Goal: Task Accomplishment & Management: Use online tool/utility

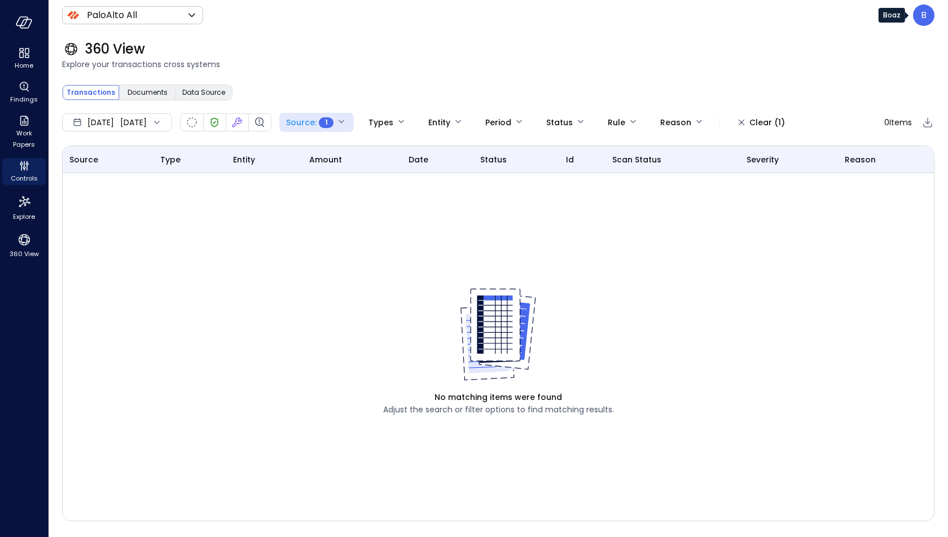
click at [919, 18] on div "B" at bounding box center [923, 15] width 21 height 21
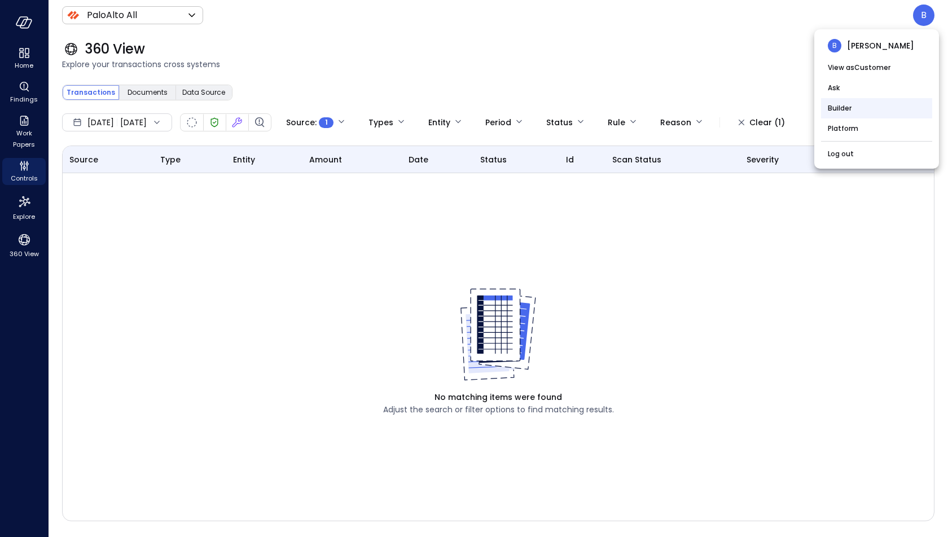
click at [882, 107] on li "Builder" at bounding box center [876, 108] width 111 height 20
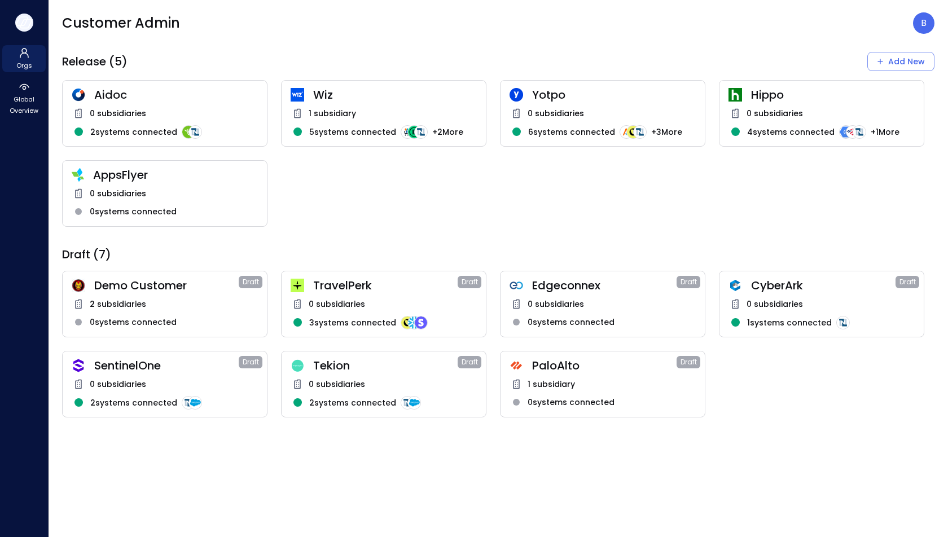
click at [18, 19] on icon "button" at bounding box center [21, 21] width 11 height 8
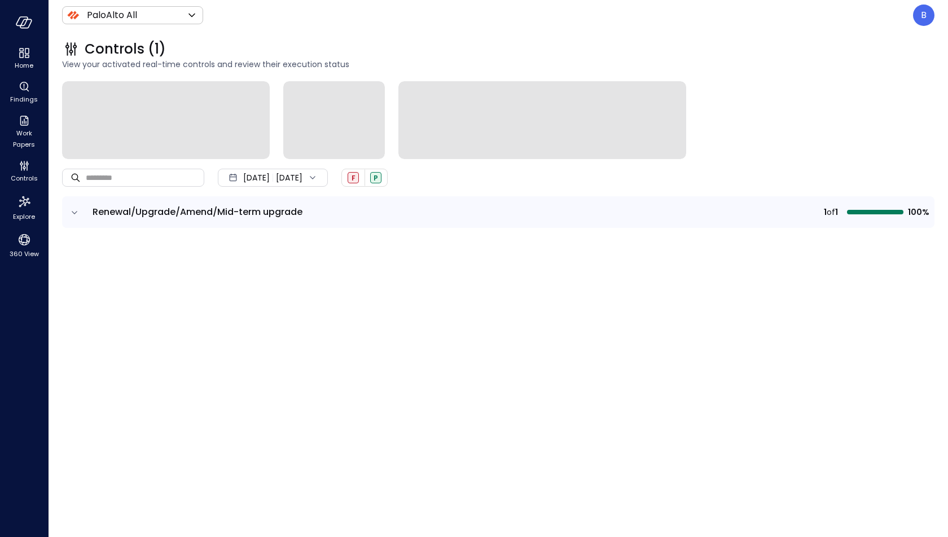
click at [76, 209] on icon "expand row" at bounding box center [74, 212] width 11 height 11
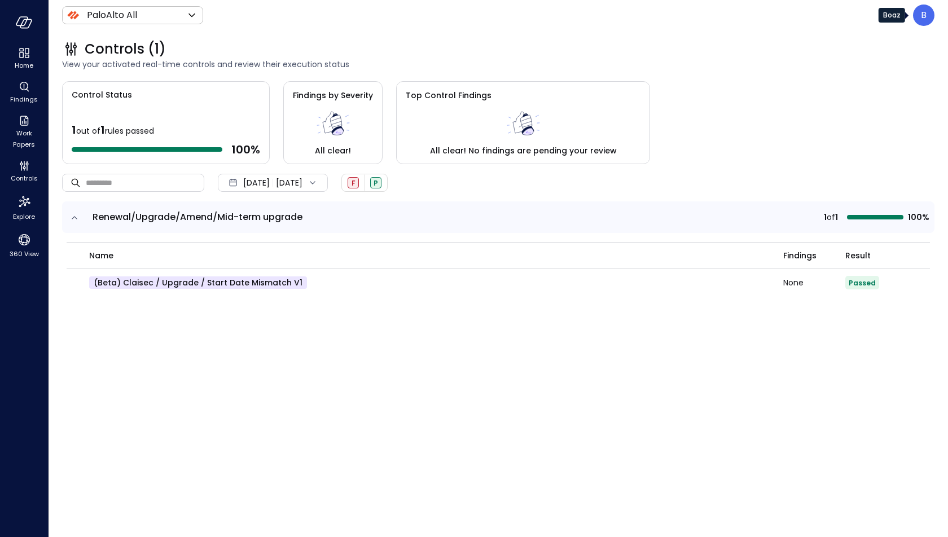
click at [925, 12] on p "B" at bounding box center [924, 15] width 6 height 14
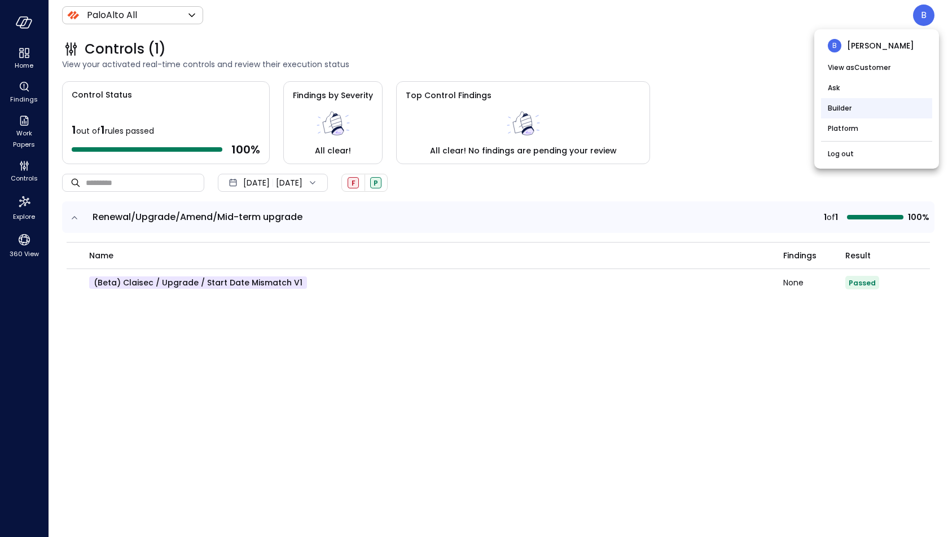
click at [879, 100] on li "Builder" at bounding box center [876, 108] width 111 height 20
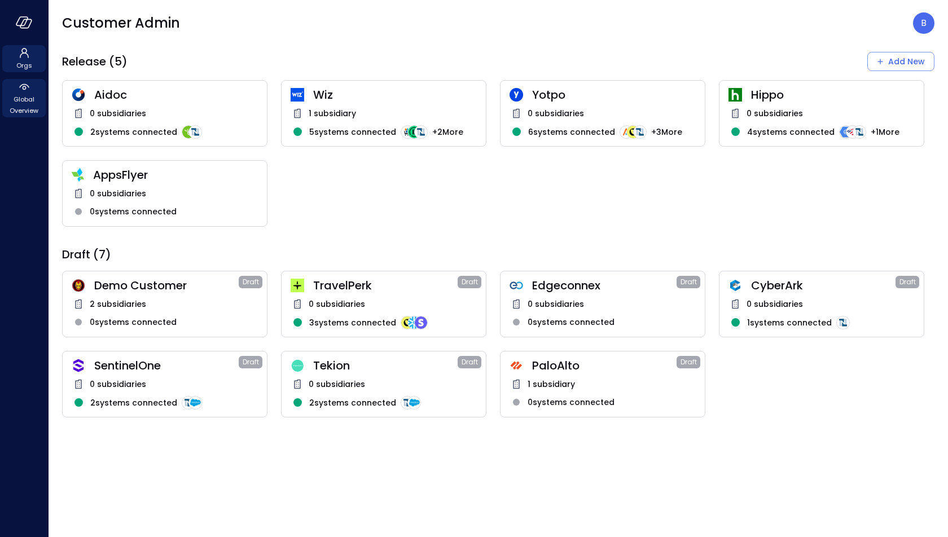
click at [37, 101] on span "Global Overview" at bounding box center [24, 105] width 34 height 23
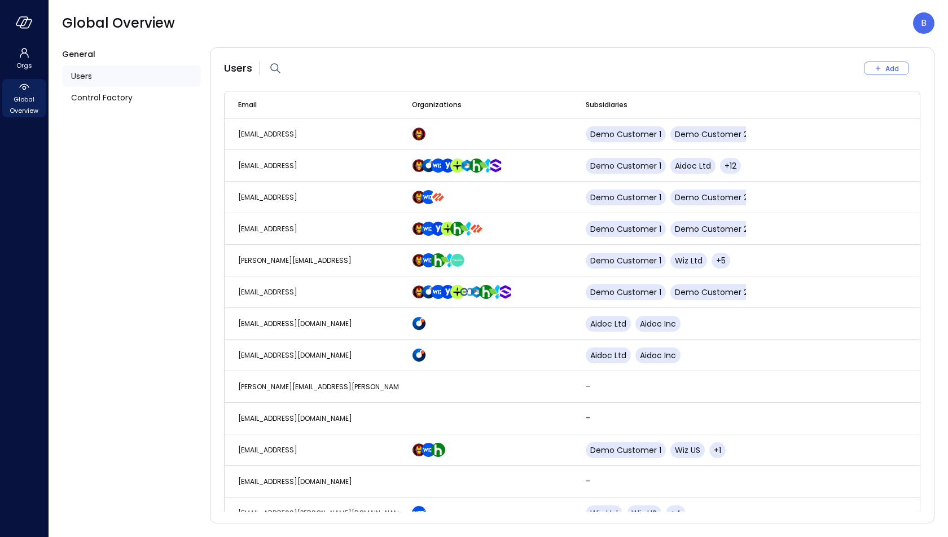
click at [106, 84] on div "Users" at bounding box center [131, 75] width 139 height 21
click at [105, 101] on span "Control Factory" at bounding box center [102, 97] width 62 height 12
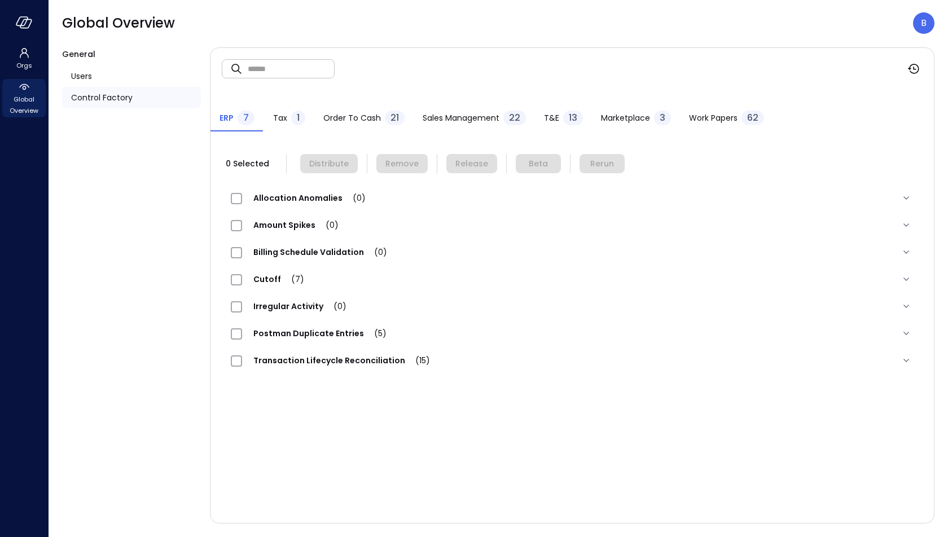
click at [343, 124] on span "Order to Cash" at bounding box center [352, 118] width 58 height 12
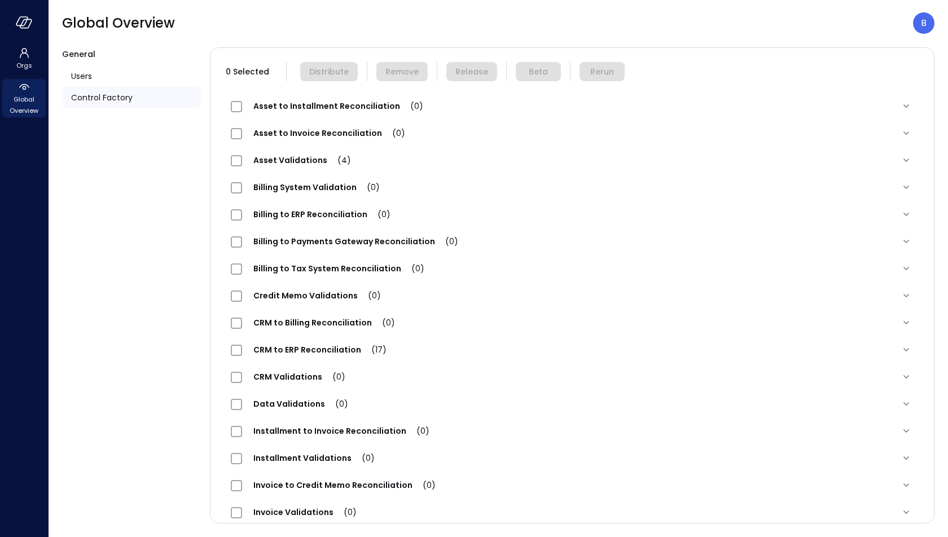
scroll to position [240, 0]
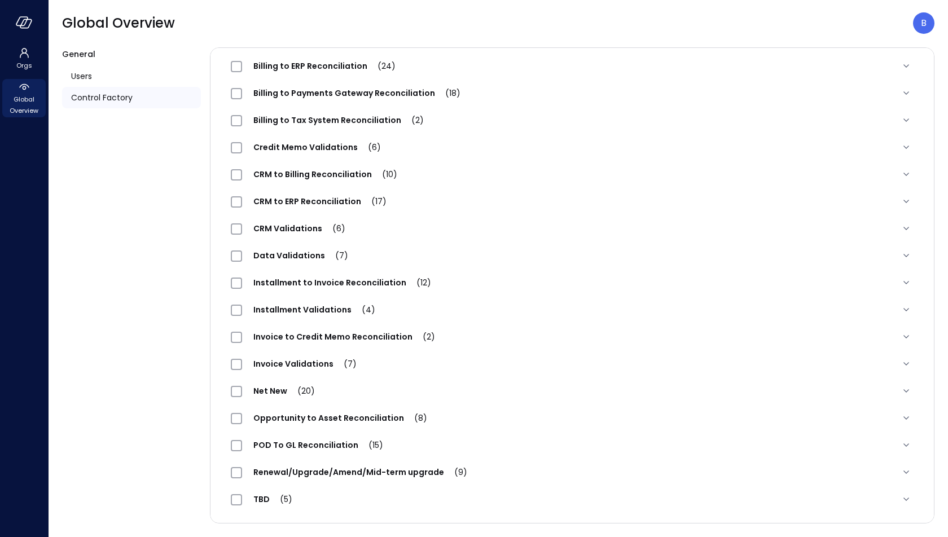
click at [267, 390] on span "Net New (20)" at bounding box center [284, 390] width 84 height 11
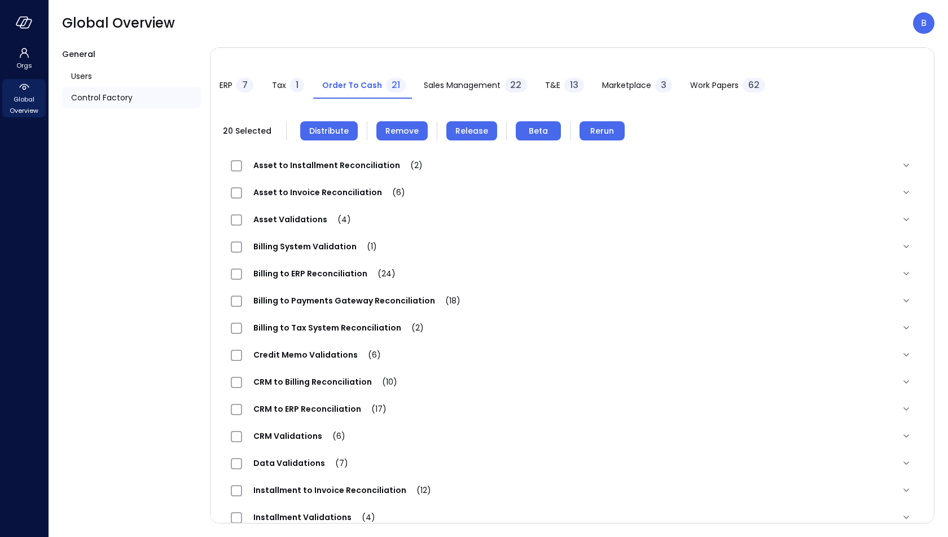
scroll to position [25, 0]
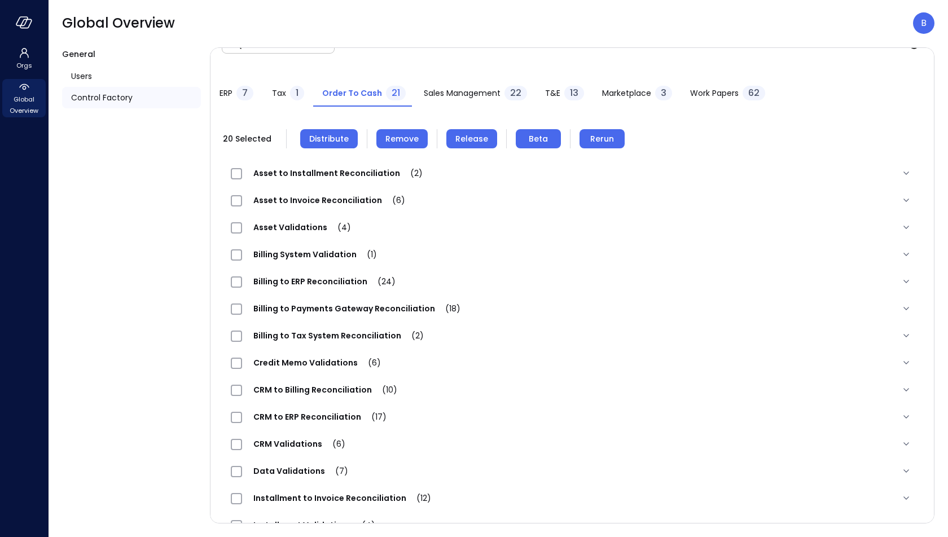
click at [332, 141] on span "Distribute" at bounding box center [329, 139] width 40 height 12
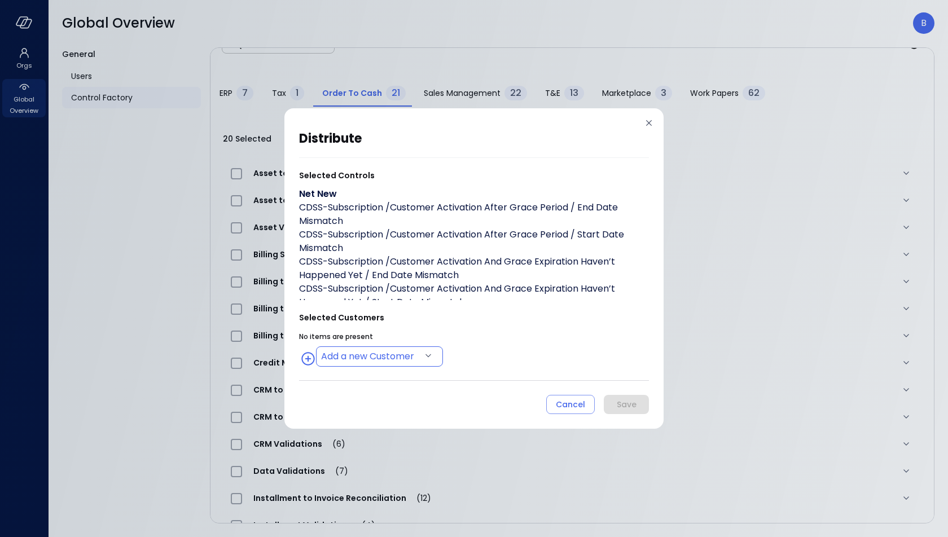
click at [365, 357] on body "Orgs Global Overview Global Overview B General Users Control Factory ​ ​ ERP 7 …" at bounding box center [474, 268] width 948 height 537
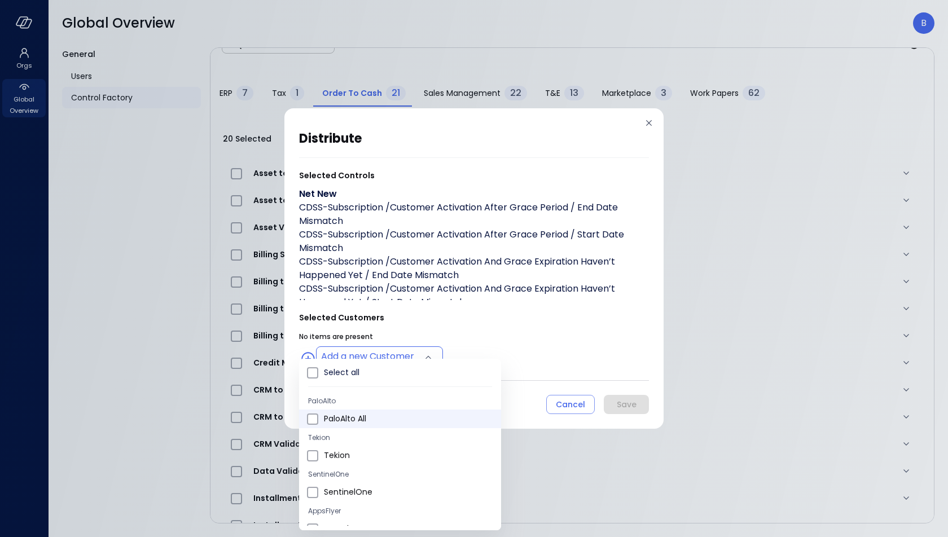
click at [372, 419] on span "PaloAlto All" at bounding box center [408, 419] width 168 height 12
type input "**********"
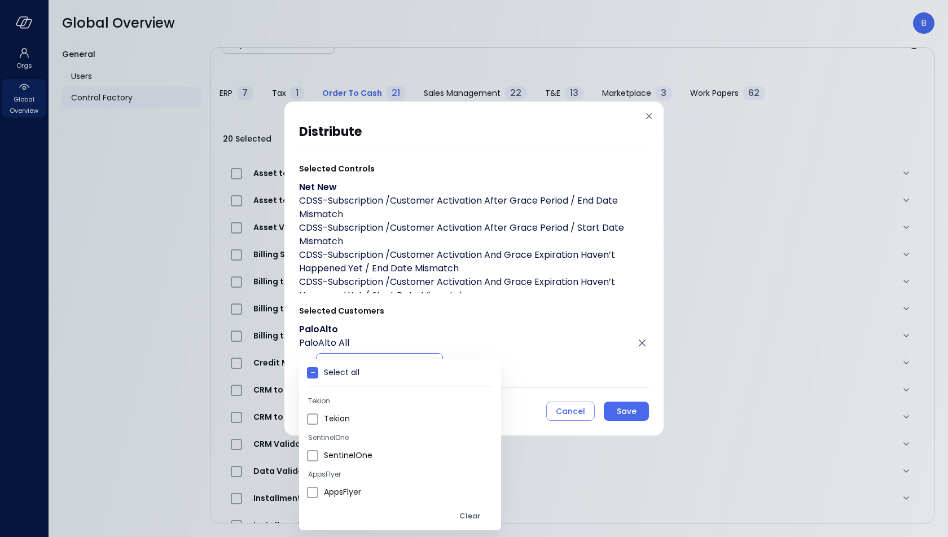
click at [477, 323] on div at bounding box center [474, 268] width 948 height 537
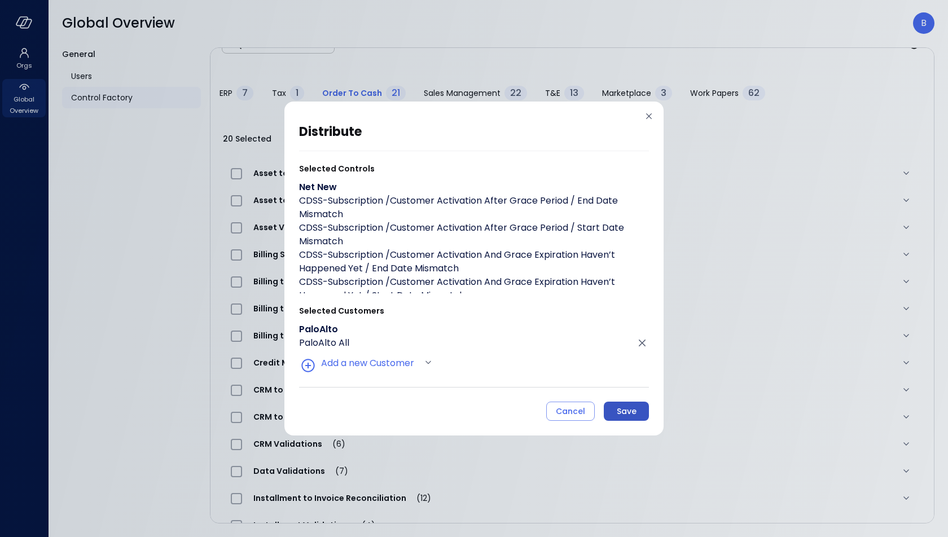
click at [629, 410] on div "Save" at bounding box center [627, 412] width 20 height 14
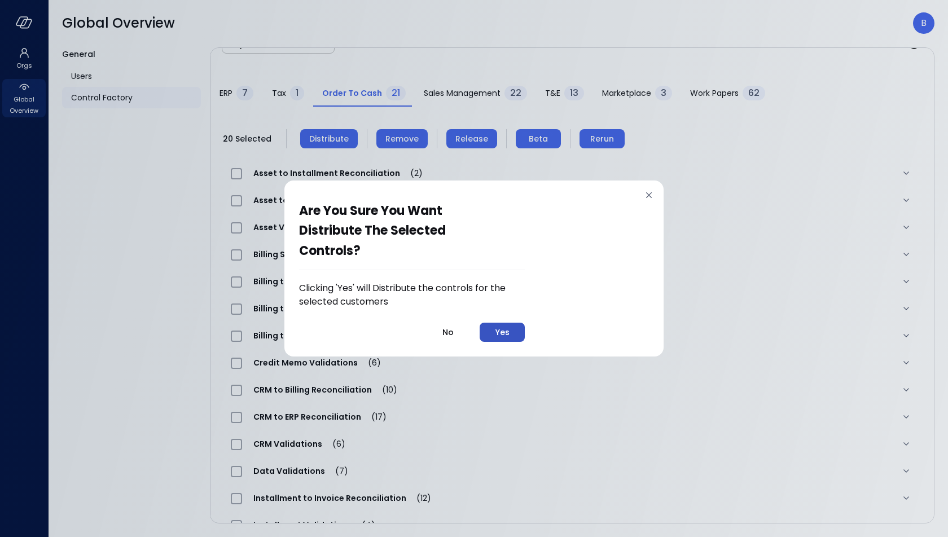
click at [502, 331] on div "Yes" at bounding box center [503, 333] width 14 height 14
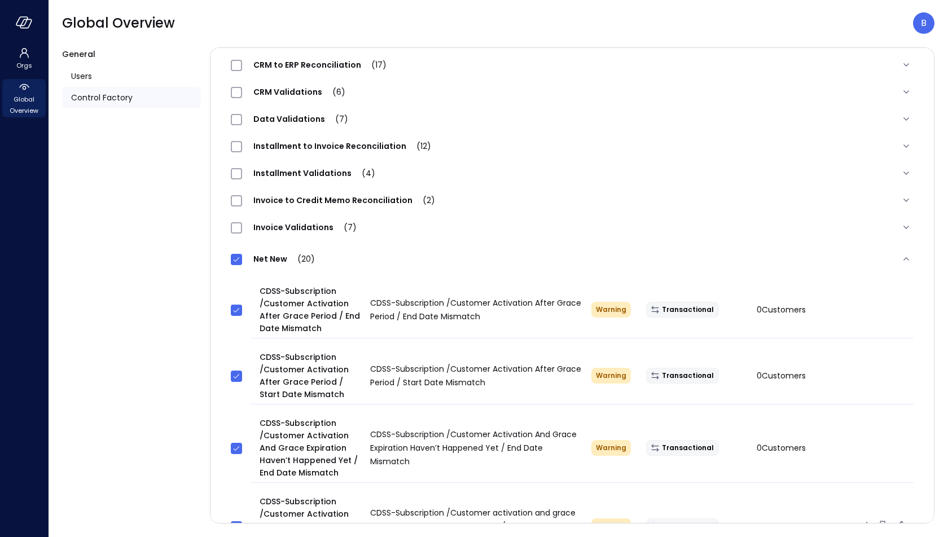
scroll to position [313, 0]
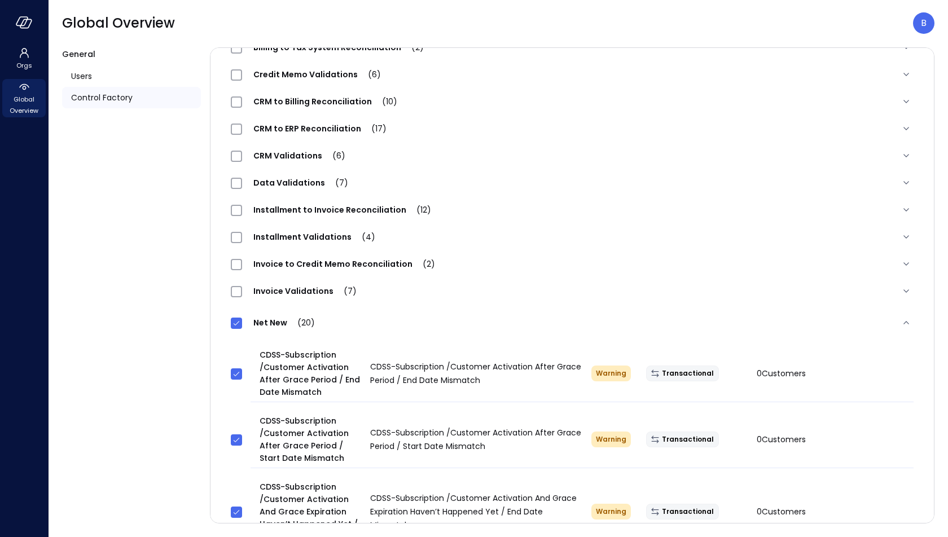
click at [277, 321] on span "Net New (20)" at bounding box center [284, 322] width 84 height 11
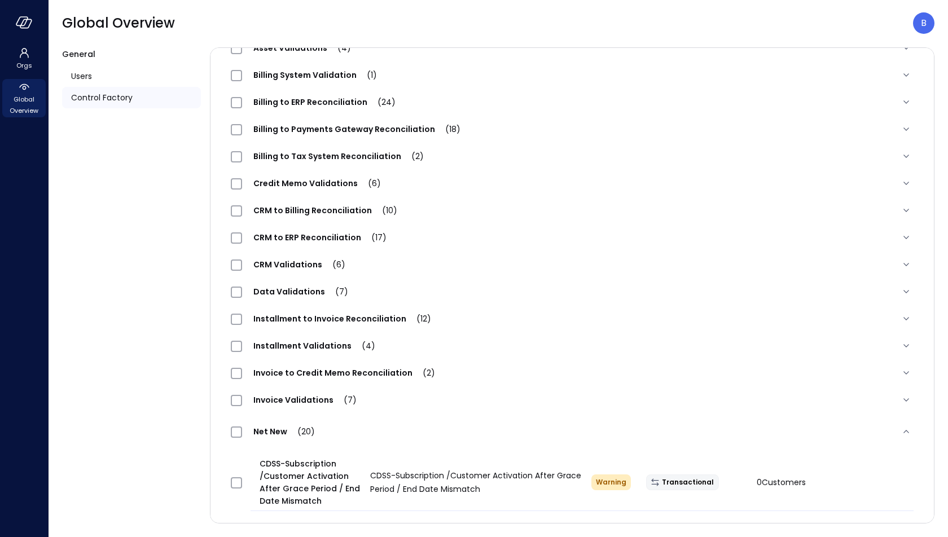
scroll to position [0, 0]
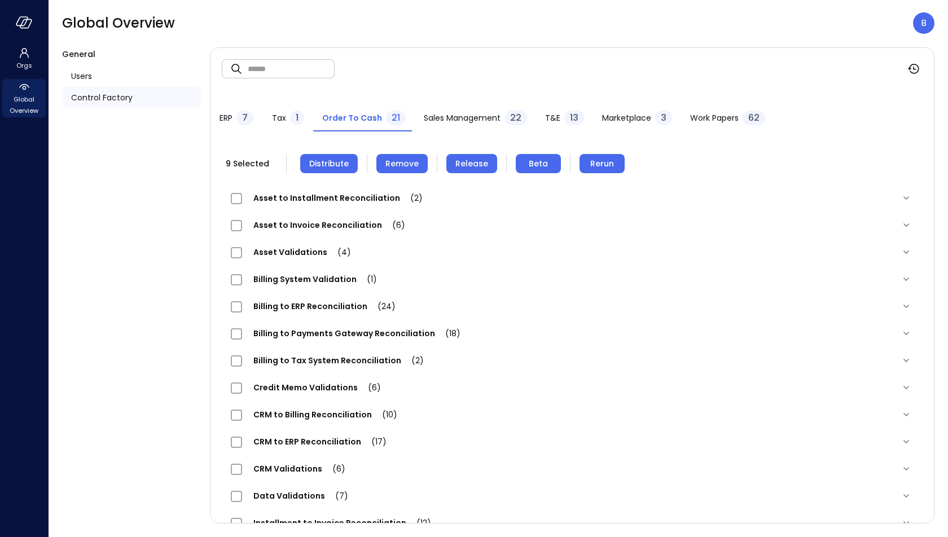
click at [337, 167] on span "Distribute" at bounding box center [329, 163] width 40 height 12
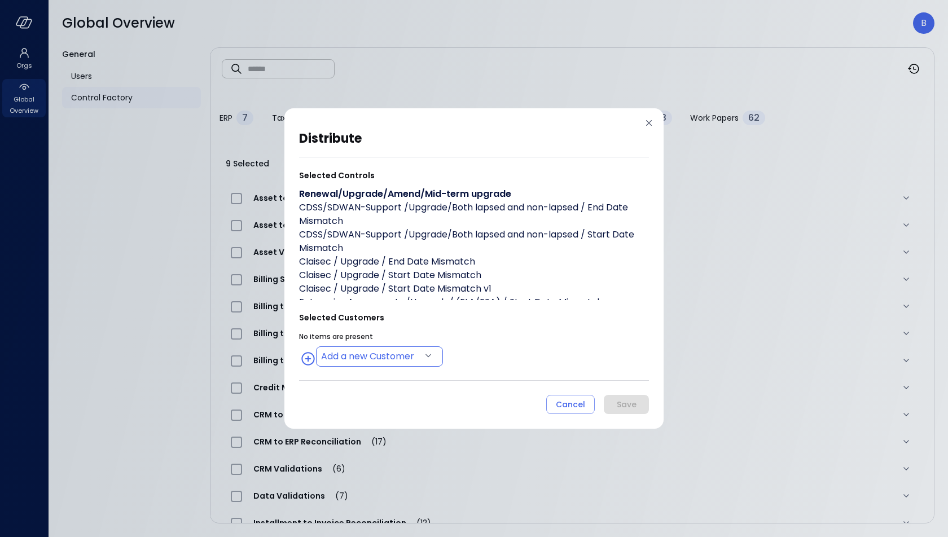
click at [380, 366] on body "Orgs Global Overview Global Overview B General Users Control Factory ​ ​ ERP 7 …" at bounding box center [474, 268] width 948 height 537
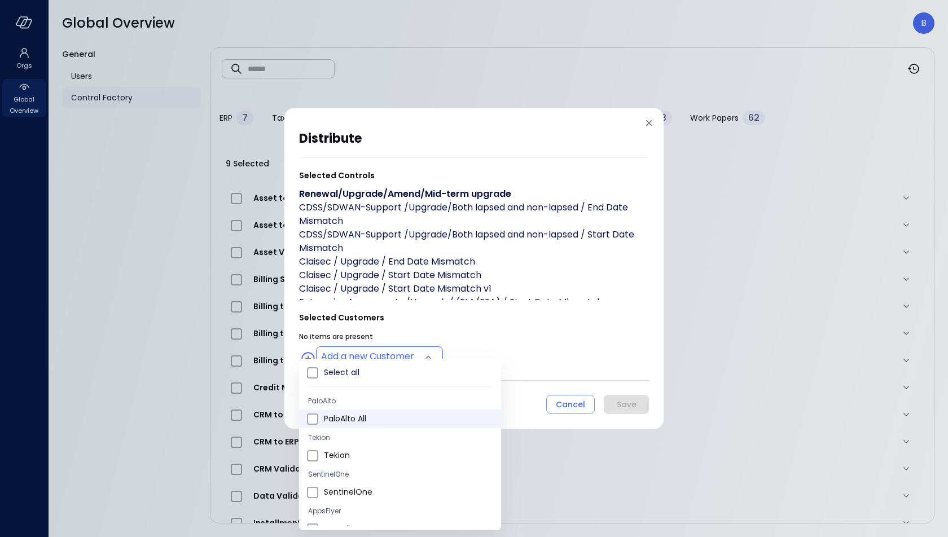
click at [373, 415] on span "PaloAlto All" at bounding box center [408, 419] width 168 height 12
type input "**********"
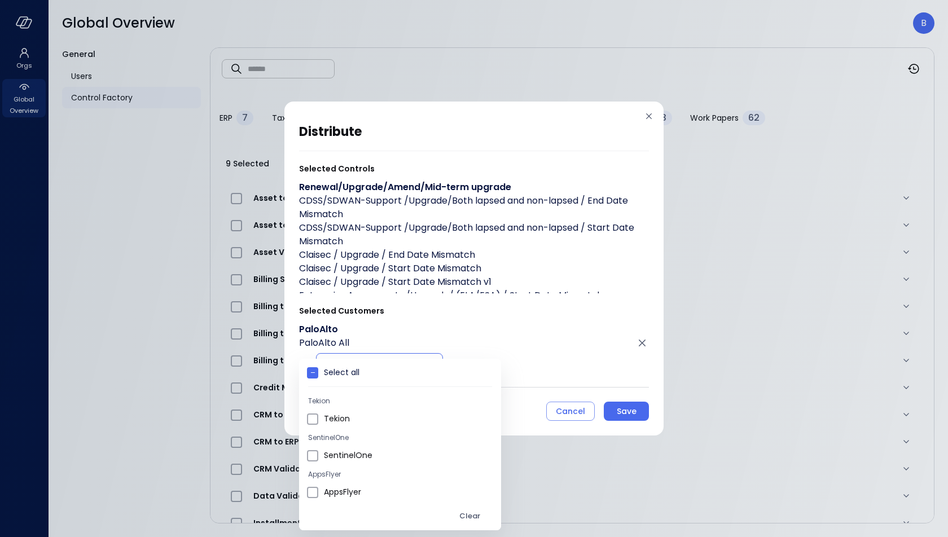
click at [529, 330] on div at bounding box center [474, 268] width 948 height 537
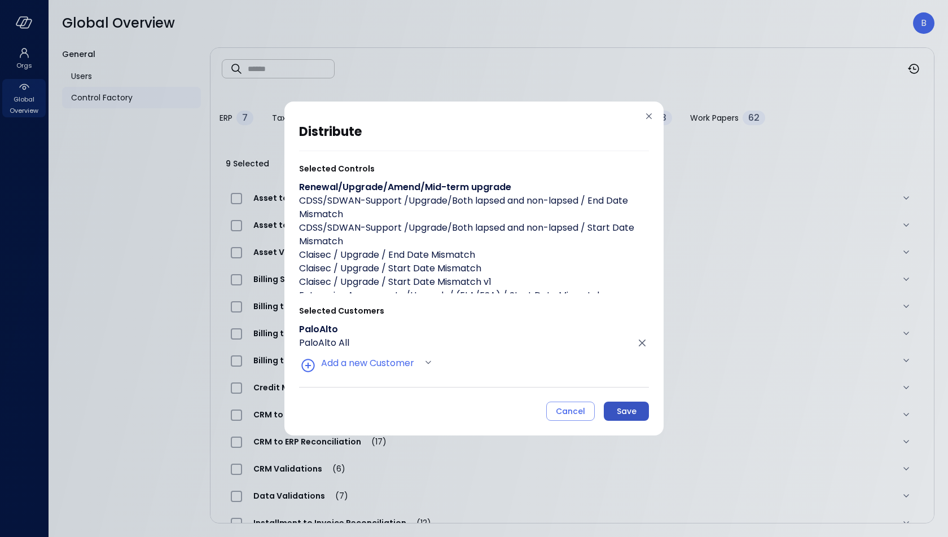
click at [625, 410] on div "Save" at bounding box center [627, 412] width 20 height 14
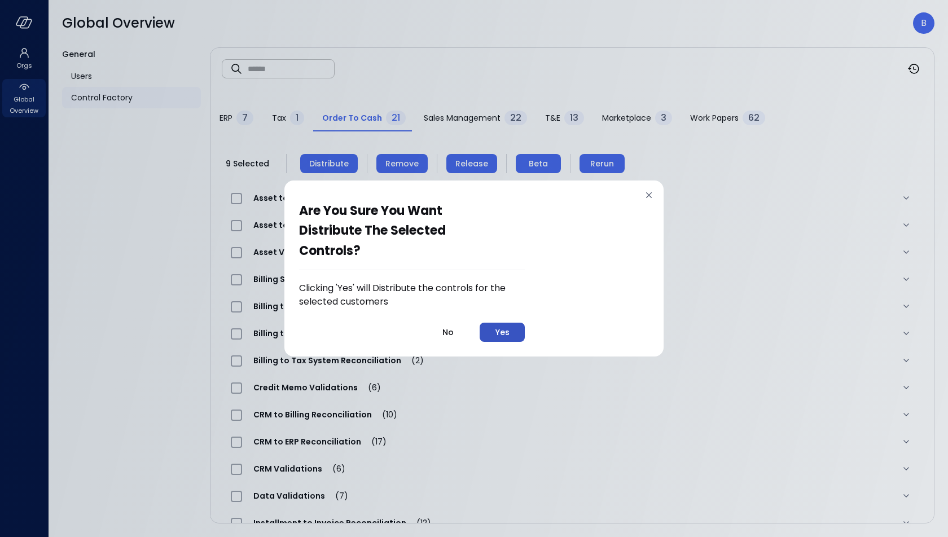
click at [507, 330] on div "Yes" at bounding box center [503, 333] width 14 height 14
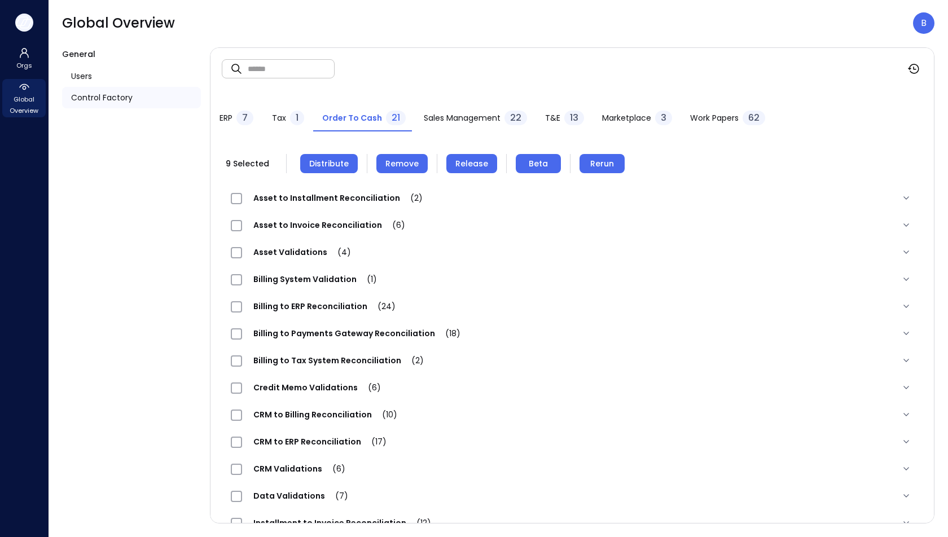
click at [27, 21] on icon "button" at bounding box center [24, 22] width 17 height 12
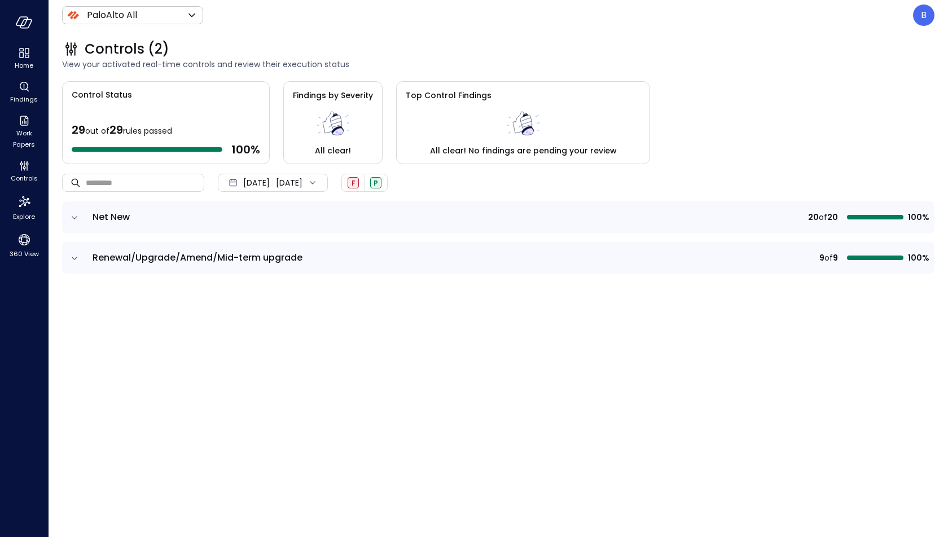
click at [75, 214] on icon "expand row" at bounding box center [74, 217] width 11 height 11
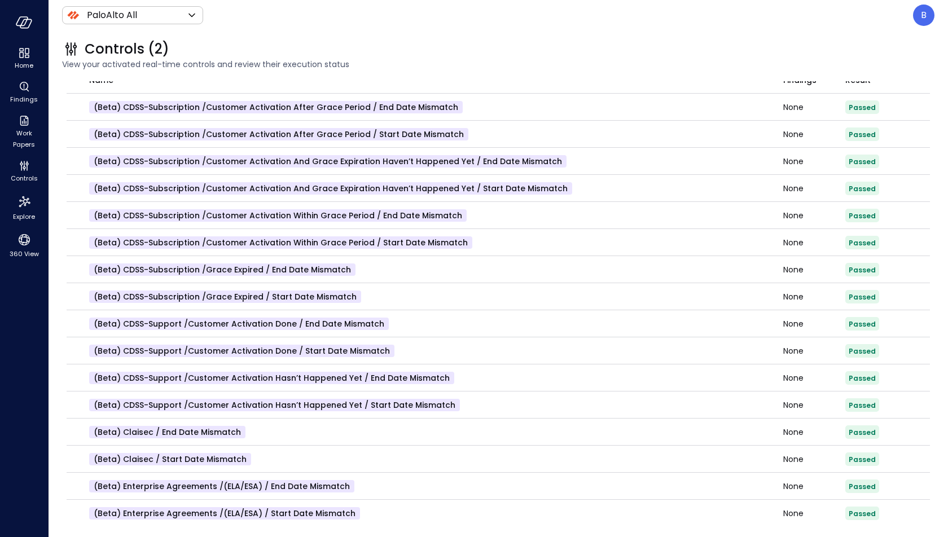
scroll to position [336, 0]
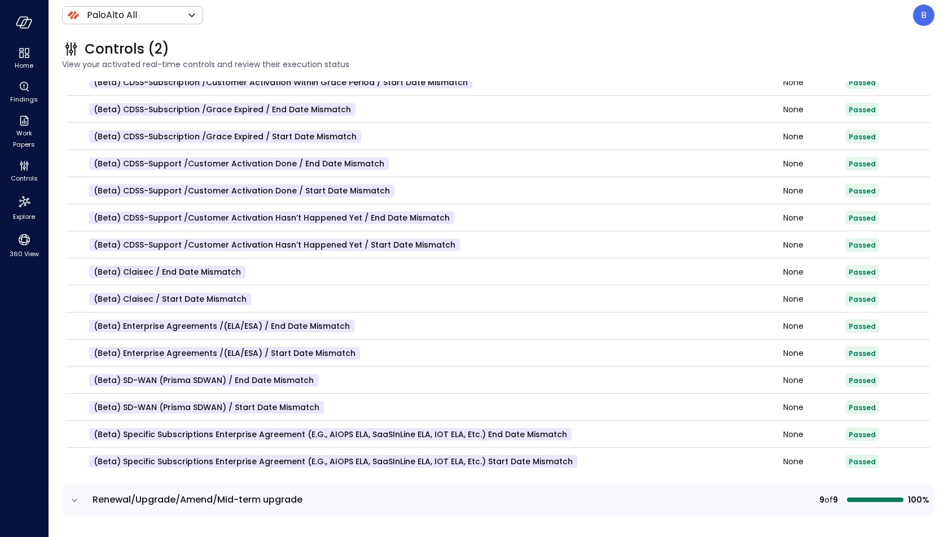
click at [74, 498] on icon "expand row" at bounding box center [74, 500] width 11 height 11
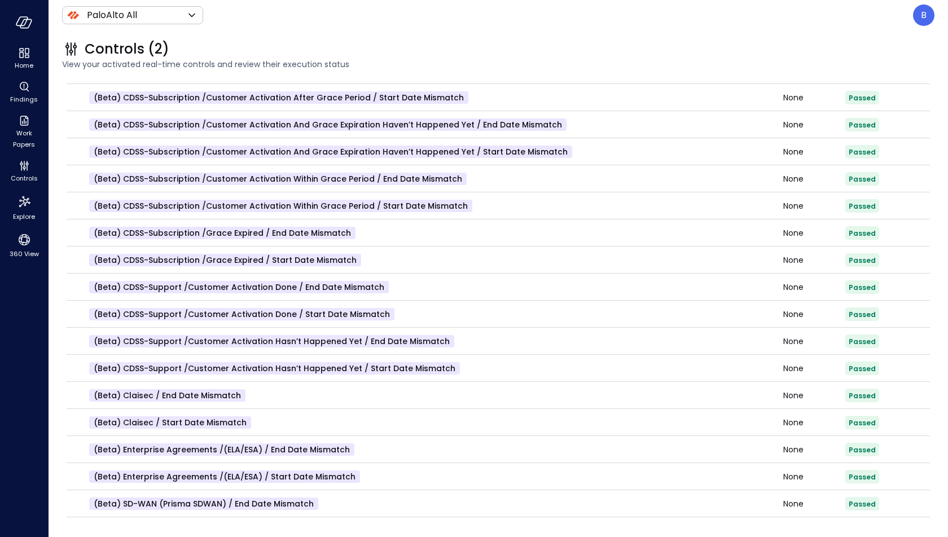
scroll to position [0, 0]
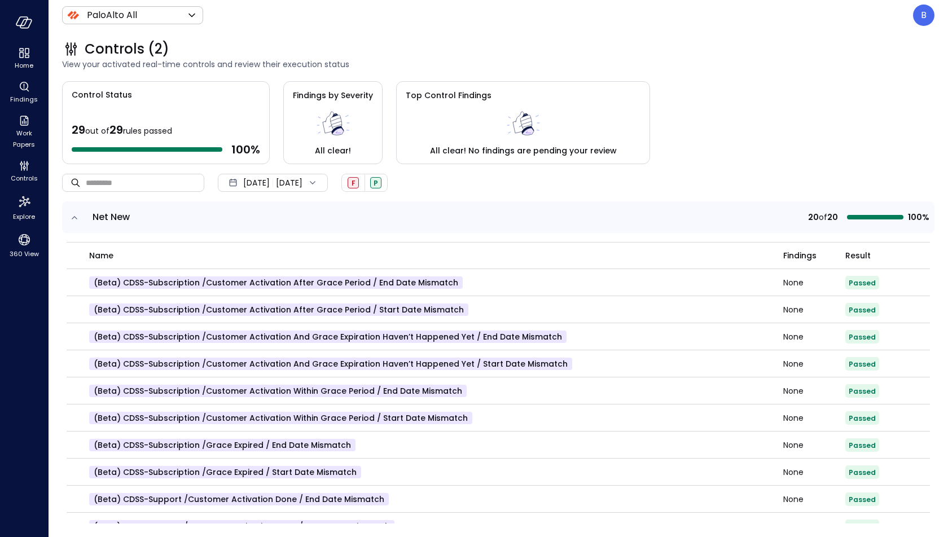
click at [290, 182] on div "Jan 1, 2025 Sep 22, 2025" at bounding box center [273, 183] width 110 height 18
click at [293, 252] on li "Current Year 2025" at bounding box center [279, 250] width 90 height 19
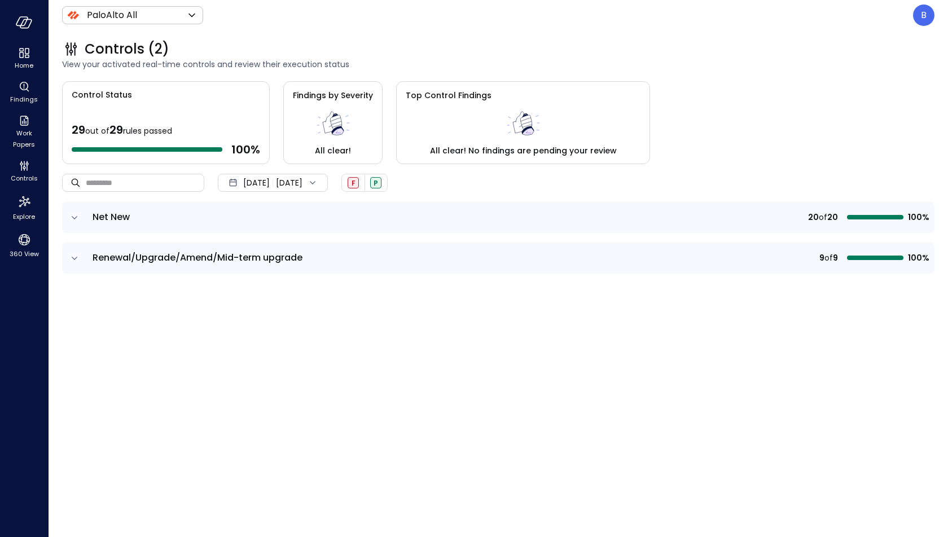
click at [76, 216] on icon "expand row" at bounding box center [74, 217] width 11 height 11
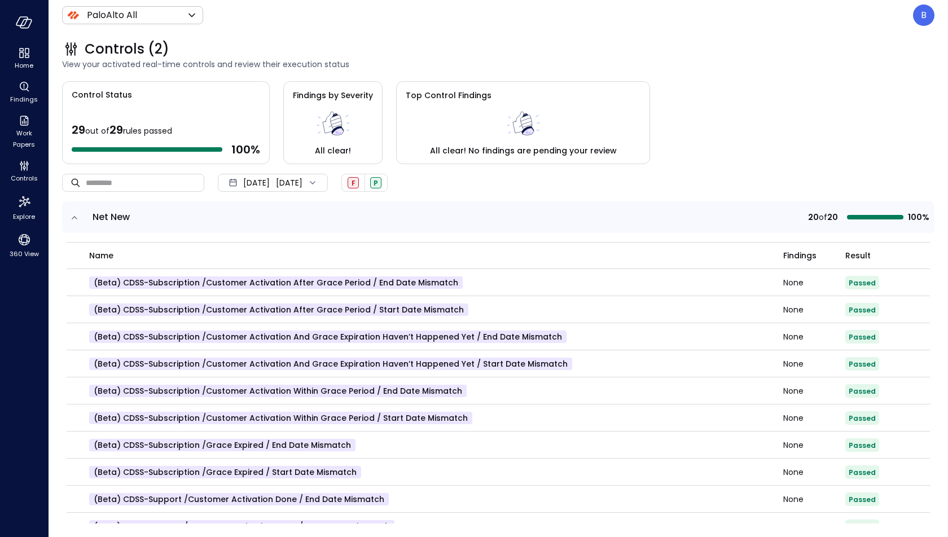
click at [76, 216] on icon "expand row" at bounding box center [74, 217] width 11 height 11
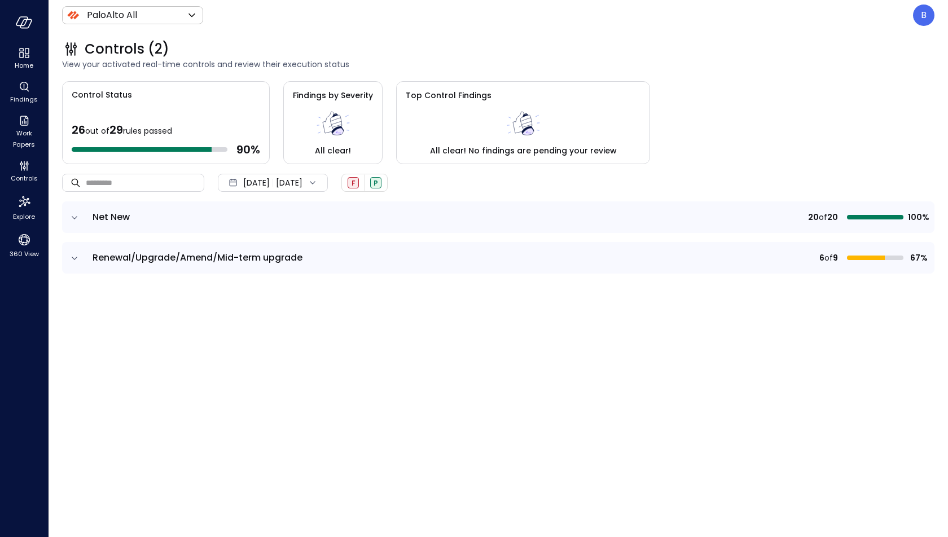
click at [71, 214] on icon "expand row" at bounding box center [74, 217] width 11 height 11
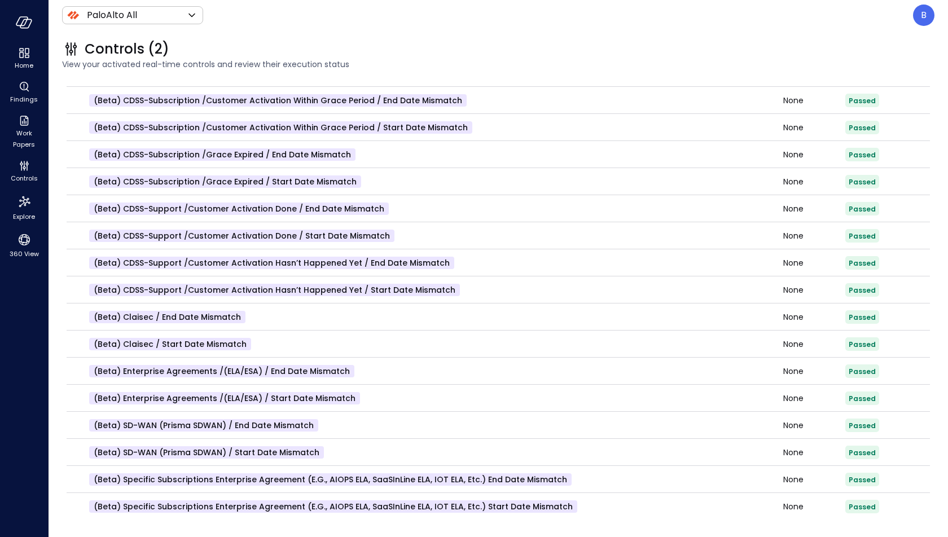
scroll to position [336, 0]
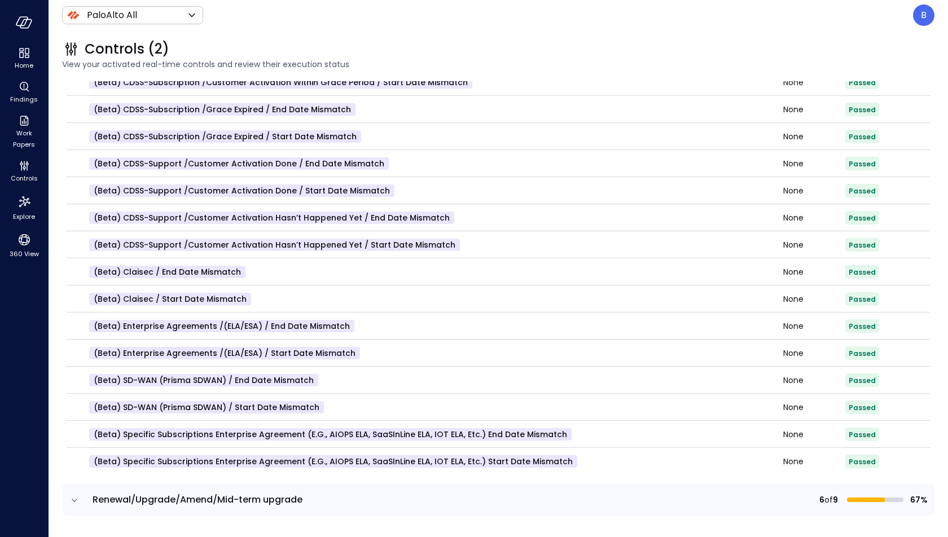
click at [75, 498] on icon "expand row" at bounding box center [74, 500] width 11 height 11
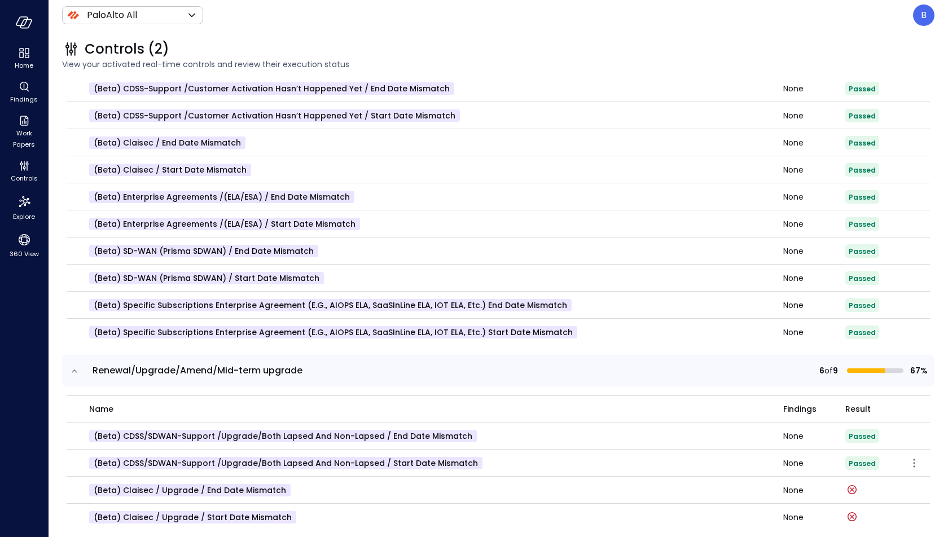
scroll to position [616, 0]
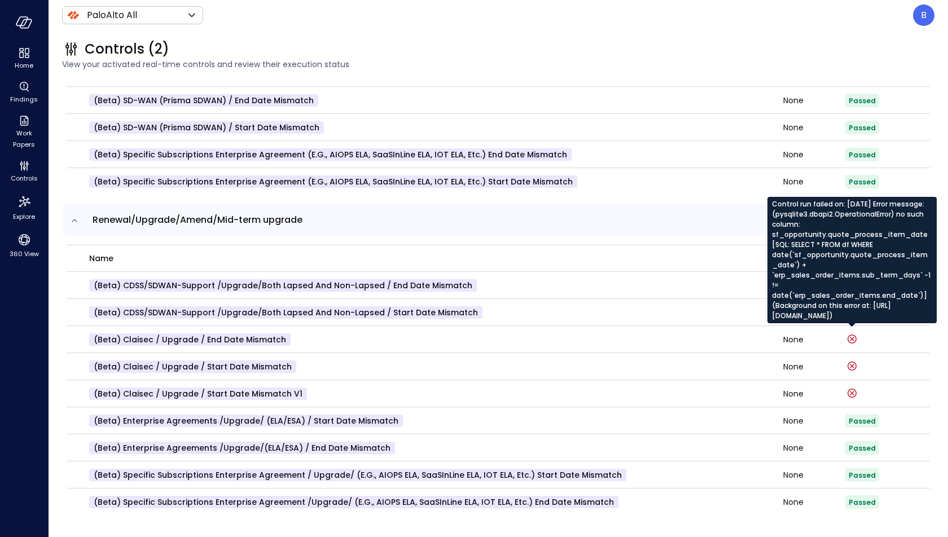
click at [861, 246] on div "Control run failed on: Sep 23, 2025 Error message: (pysqlite3.dbapi2.Operationa…" at bounding box center [852, 260] width 169 height 126
click at [869, 246] on div "Control run failed on: Sep 23, 2025 Error message: (pysqlite3.dbapi2.Operationa…" at bounding box center [852, 260] width 169 height 126
copy div "quote_process_item_date"
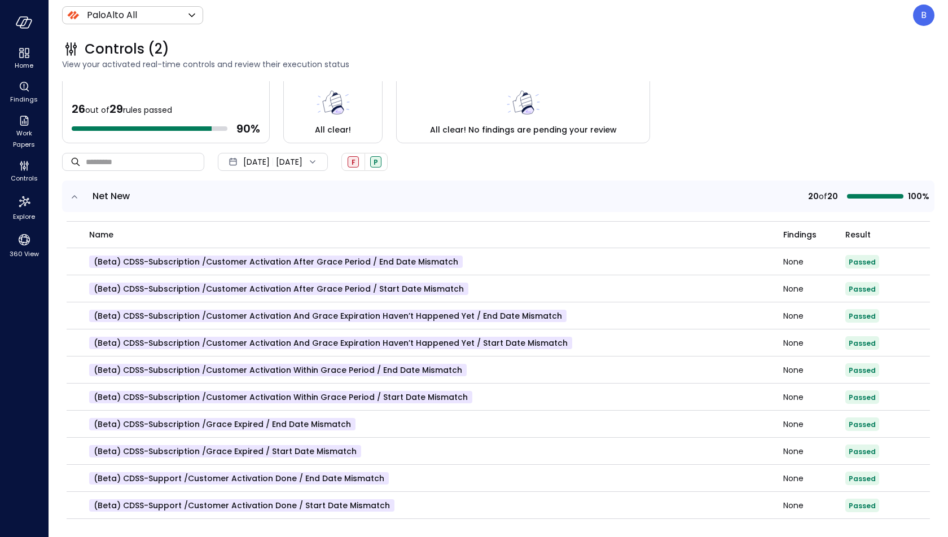
scroll to position [0, 0]
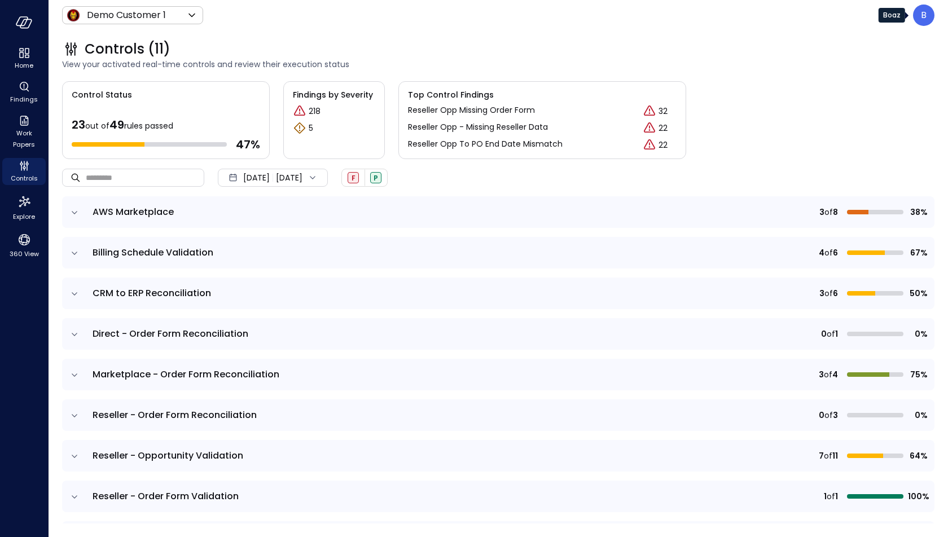
click at [922, 19] on p "B" at bounding box center [924, 15] width 6 height 14
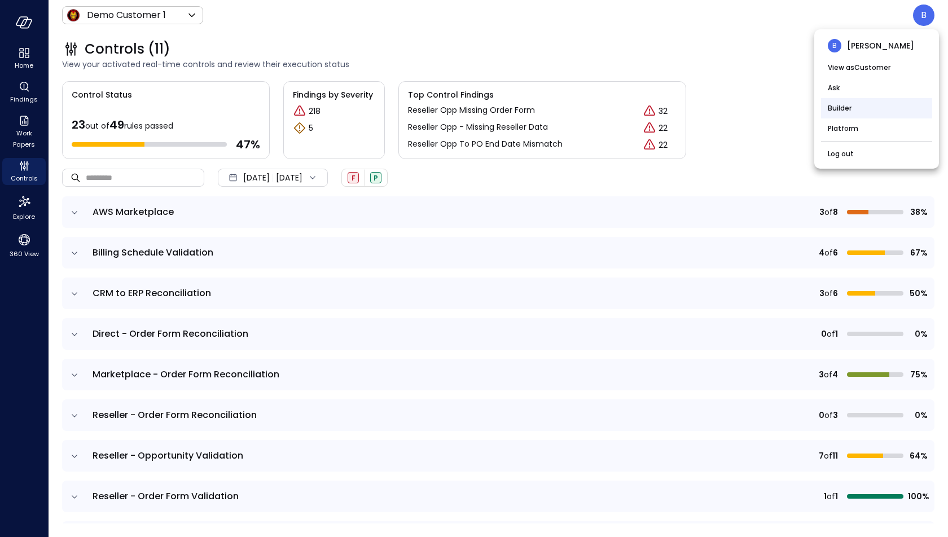
click at [878, 108] on li "Builder" at bounding box center [876, 108] width 111 height 20
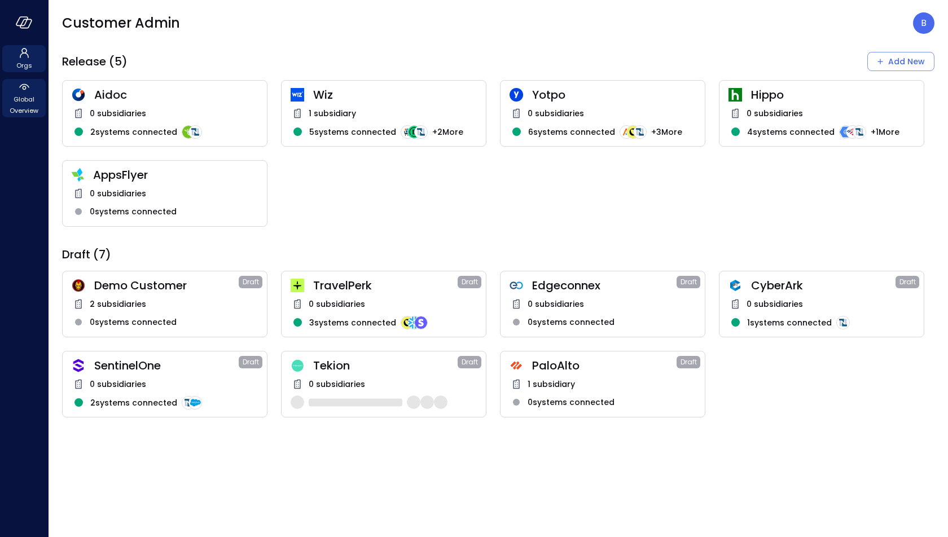
click at [18, 90] on icon at bounding box center [24, 87] width 14 height 14
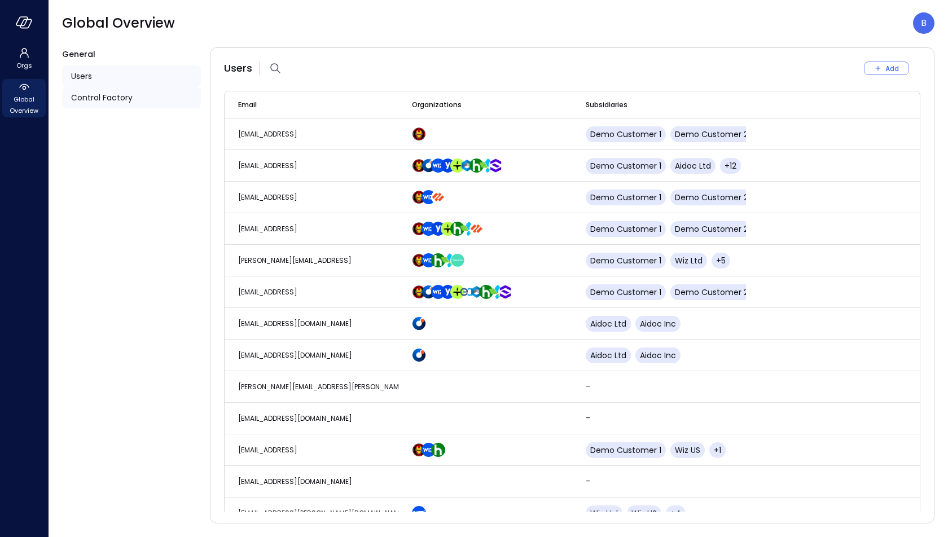
click at [100, 98] on span "Control Factory" at bounding box center [102, 97] width 62 height 12
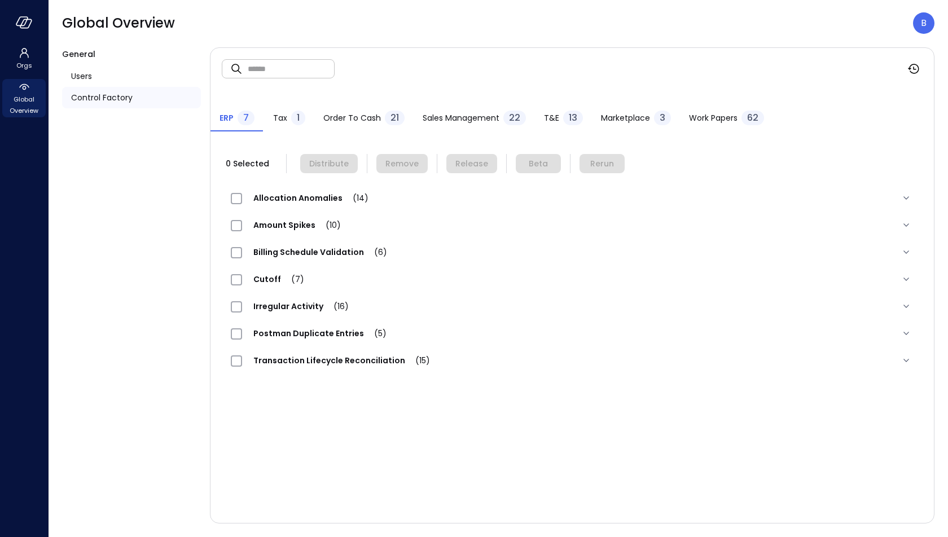
click at [453, 121] on span "Sales Management" at bounding box center [461, 118] width 77 height 12
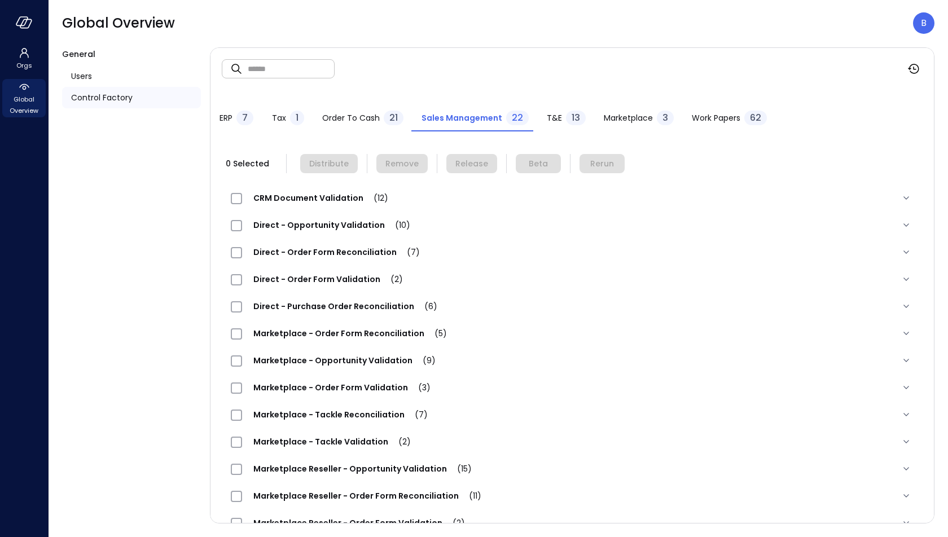
click at [375, 126] on div "Order to Cash 21" at bounding box center [362, 119] width 81 height 17
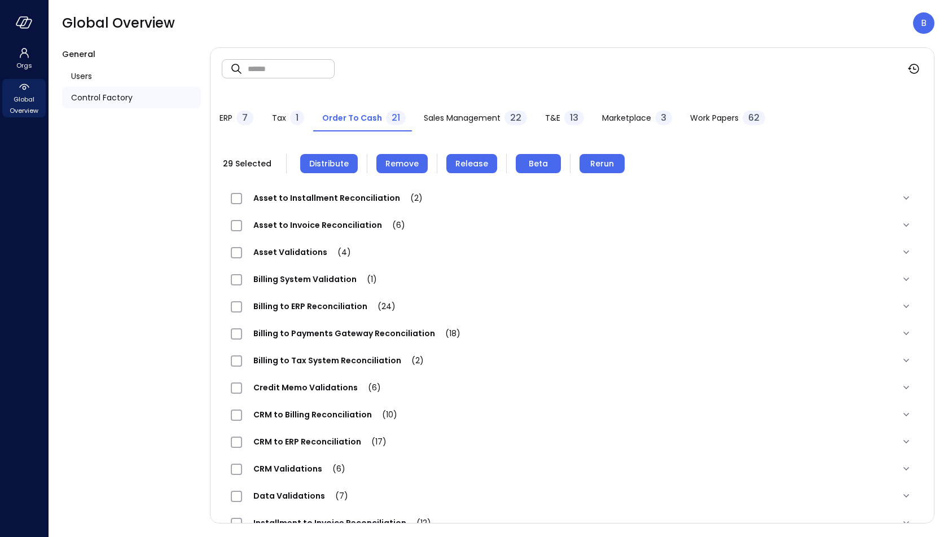
click at [389, 162] on span "Remove" at bounding box center [401, 163] width 33 height 12
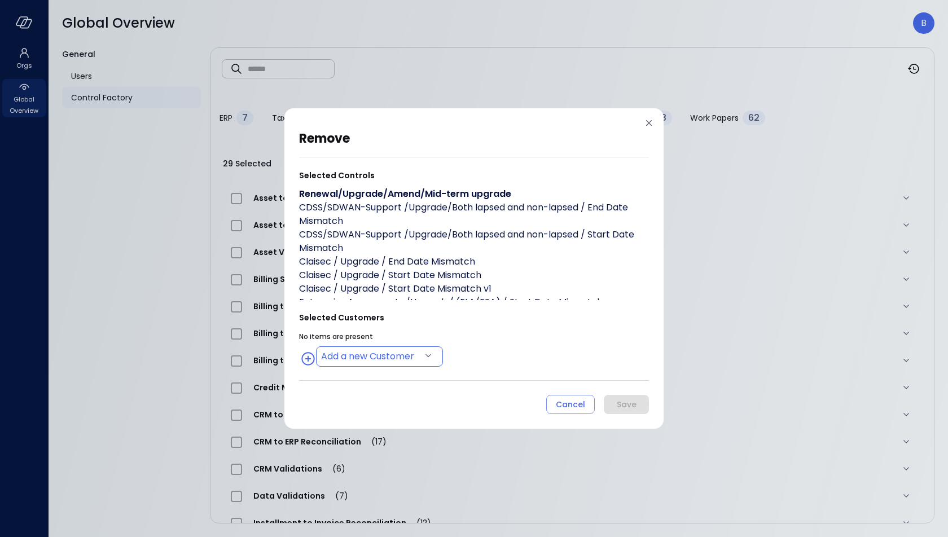
click at [365, 358] on body "Orgs Global Overview Global Overview B General Users Control Factory ​ ​ ERP 7 …" at bounding box center [474, 268] width 948 height 537
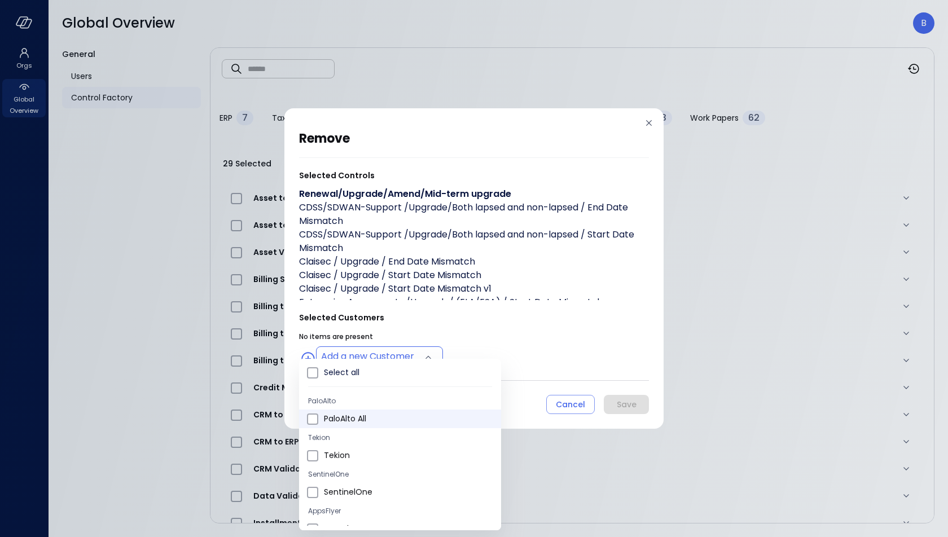
click at [375, 419] on span "PaloAlto All" at bounding box center [408, 419] width 168 height 12
type input "**********"
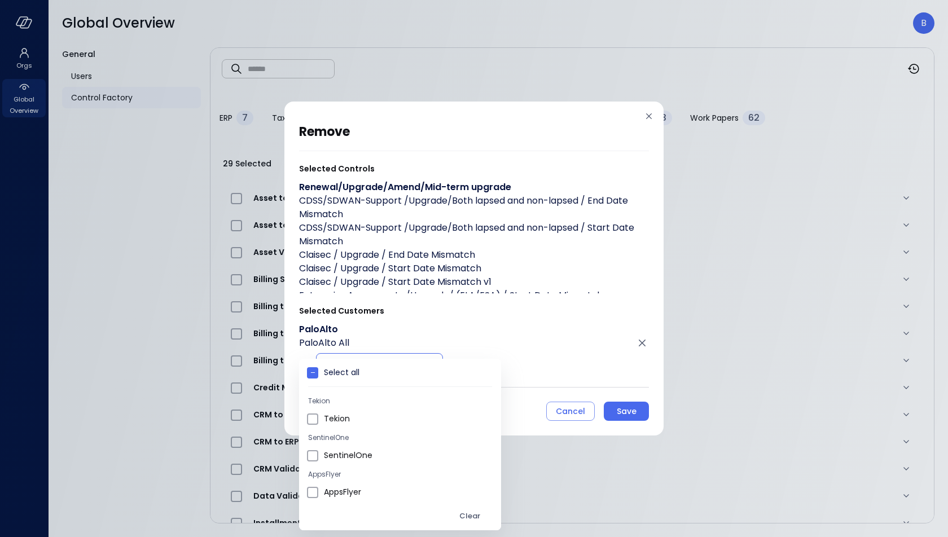
click at [597, 358] on div at bounding box center [474, 268] width 948 height 537
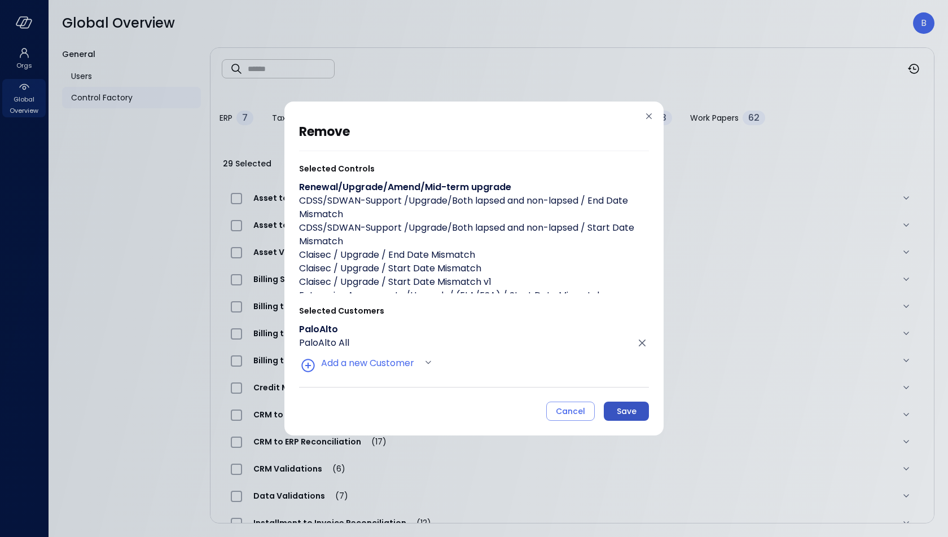
click at [626, 406] on div "Save" at bounding box center [627, 412] width 20 height 14
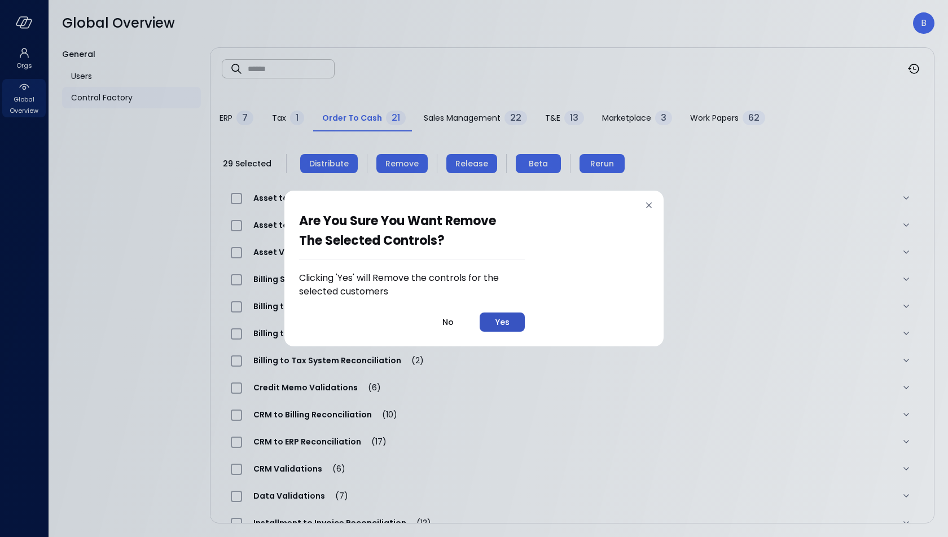
click at [507, 319] on div "Yes" at bounding box center [503, 322] width 14 height 14
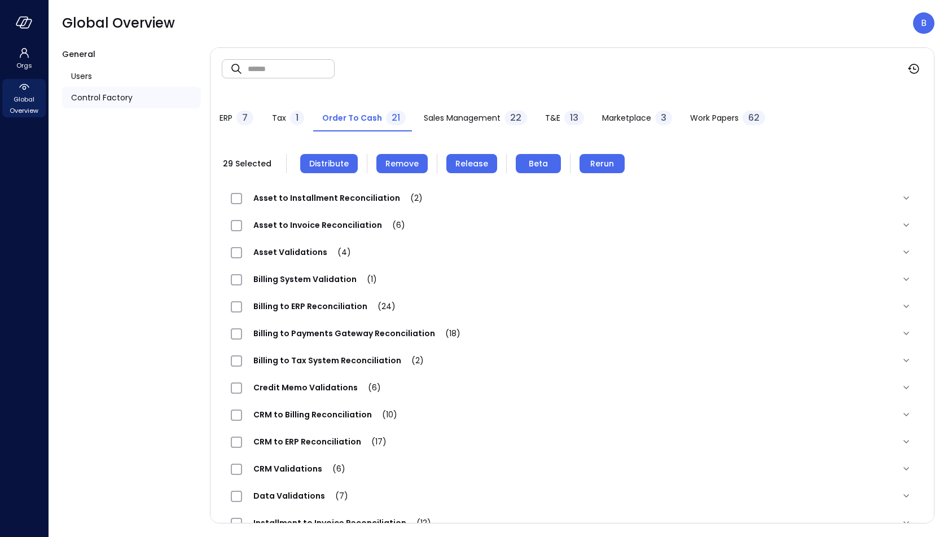
click at [333, 165] on span "Distribute" at bounding box center [329, 163] width 40 height 12
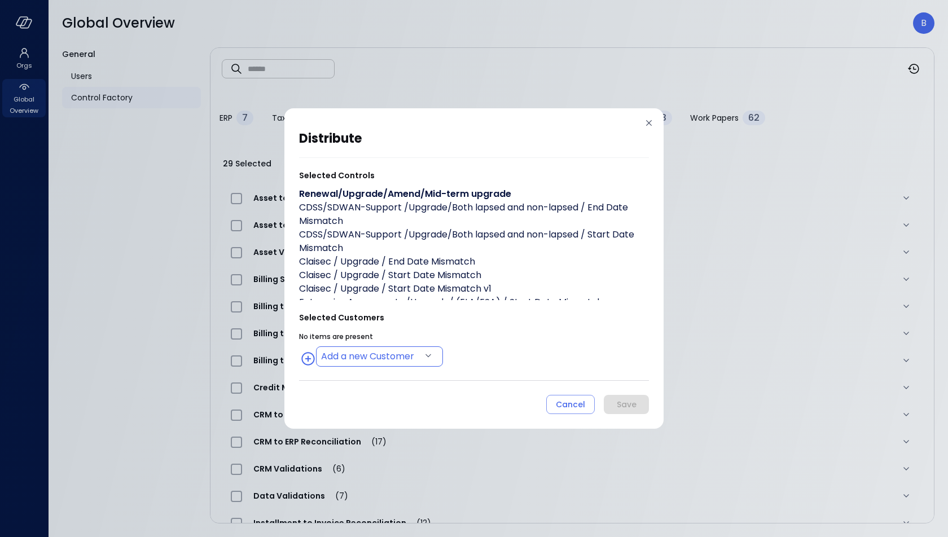
click at [361, 358] on body "Orgs Global Overview Global Overview B General Users Control Factory ​ ​ ERP 7 …" at bounding box center [474, 268] width 948 height 537
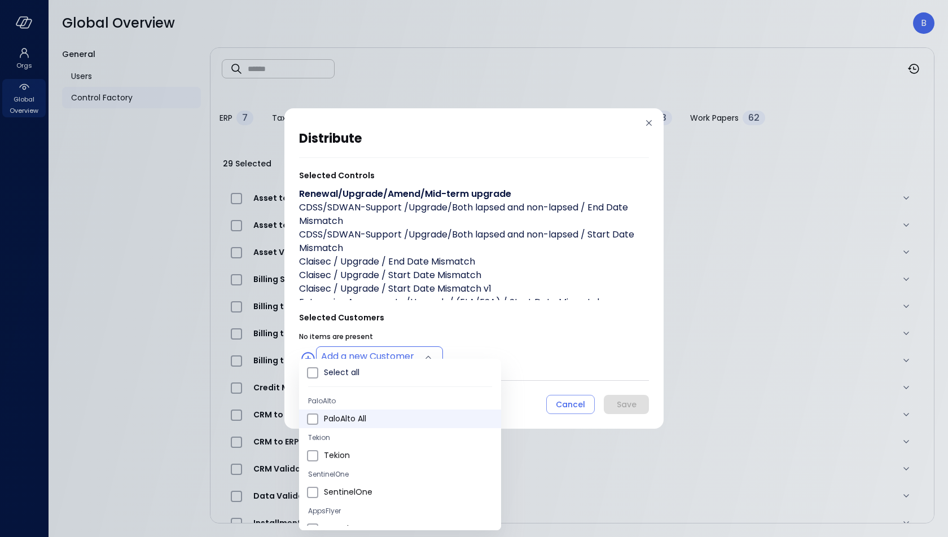
click at [365, 417] on span "PaloAlto All" at bounding box center [408, 419] width 168 height 12
type input "**********"
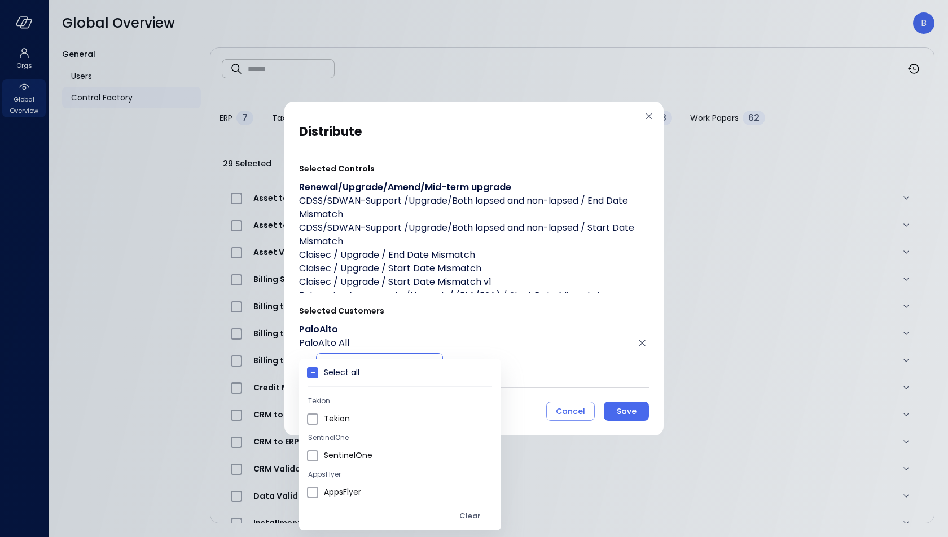
click at [485, 345] on div at bounding box center [474, 268] width 948 height 537
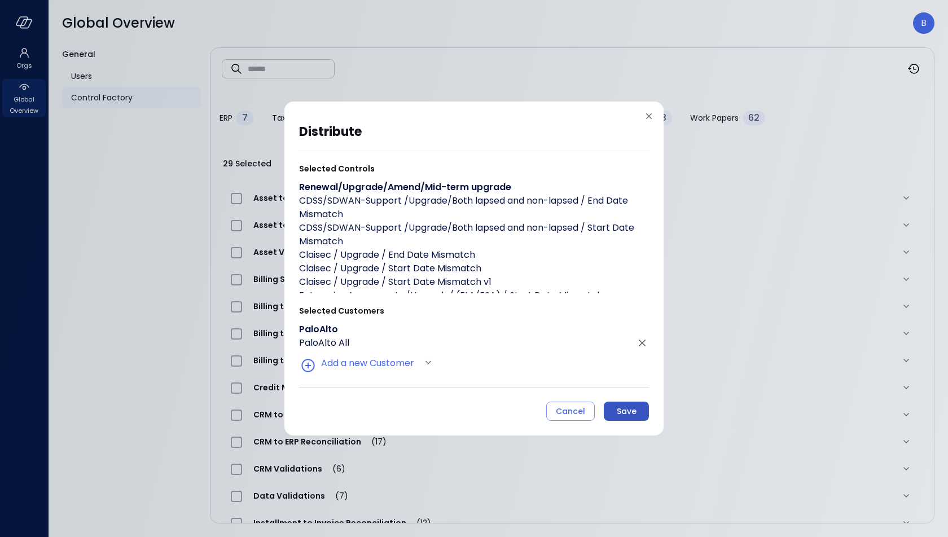
click at [616, 409] on button "Save" at bounding box center [626, 411] width 45 height 19
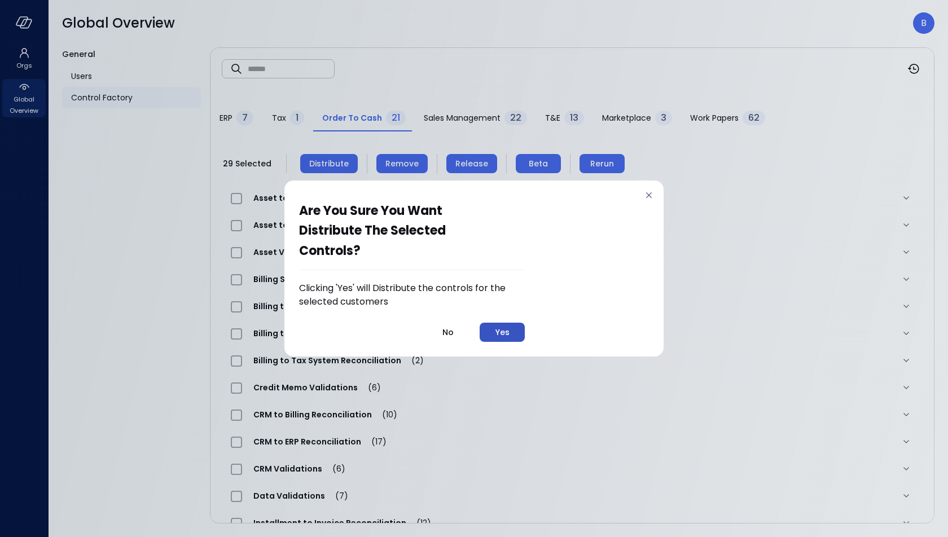
click at [512, 332] on button "Yes" at bounding box center [502, 332] width 45 height 19
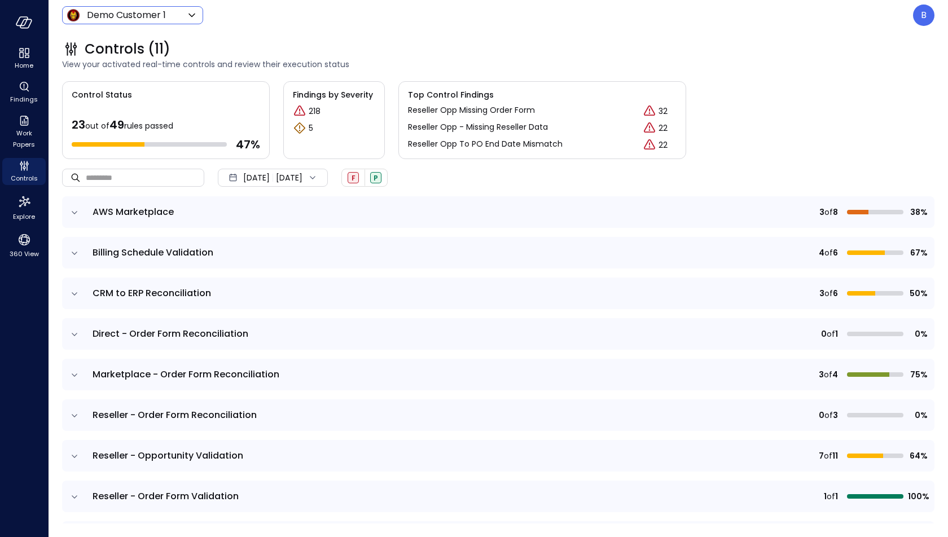
click at [176, 21] on body "Home Findings Work Papers Controls Explore 360 View Demo Customer 1 ***** ​ B C…" at bounding box center [474, 268] width 948 height 537
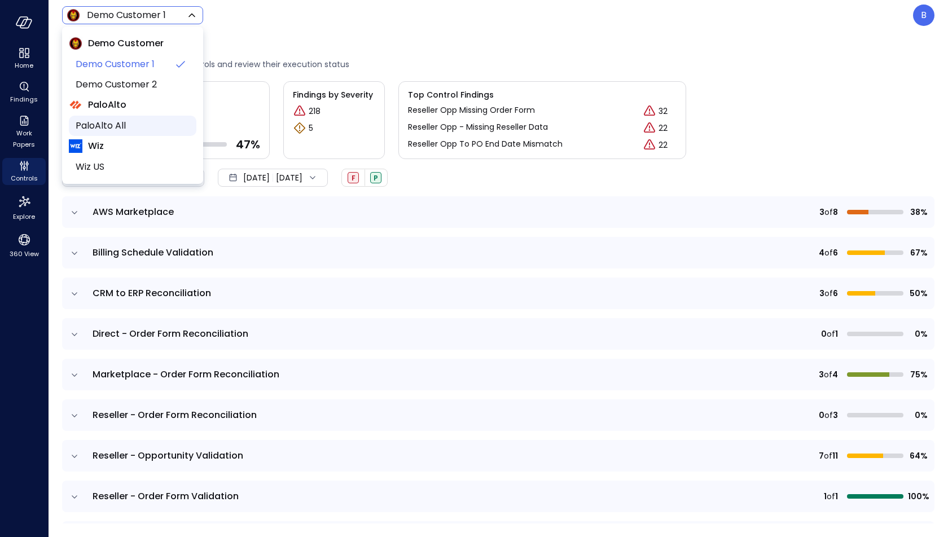
click at [150, 122] on span "PaloAlto All" at bounding box center [132, 126] width 112 height 14
type input "*******"
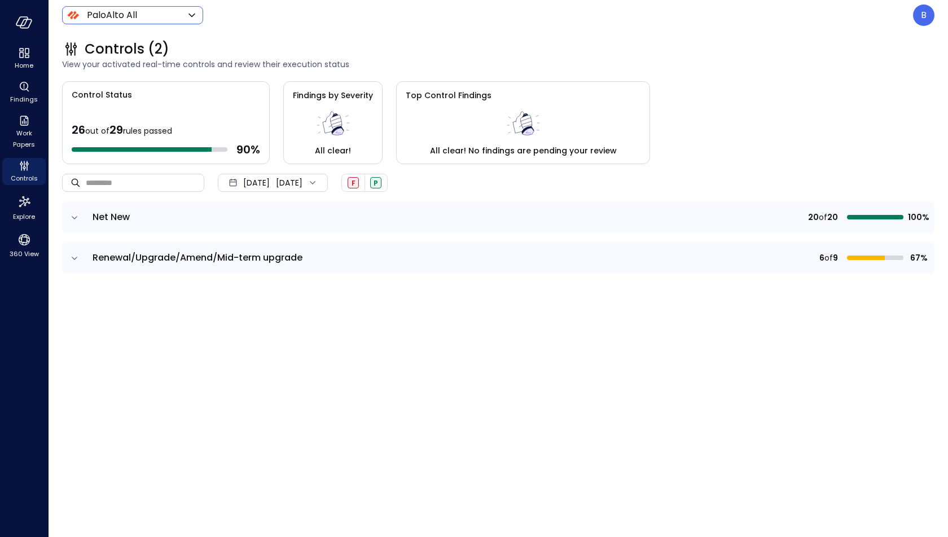
click at [81, 256] on td at bounding box center [74, 258] width 24 height 32
click at [75, 256] on icon "expand row" at bounding box center [74, 258] width 11 height 11
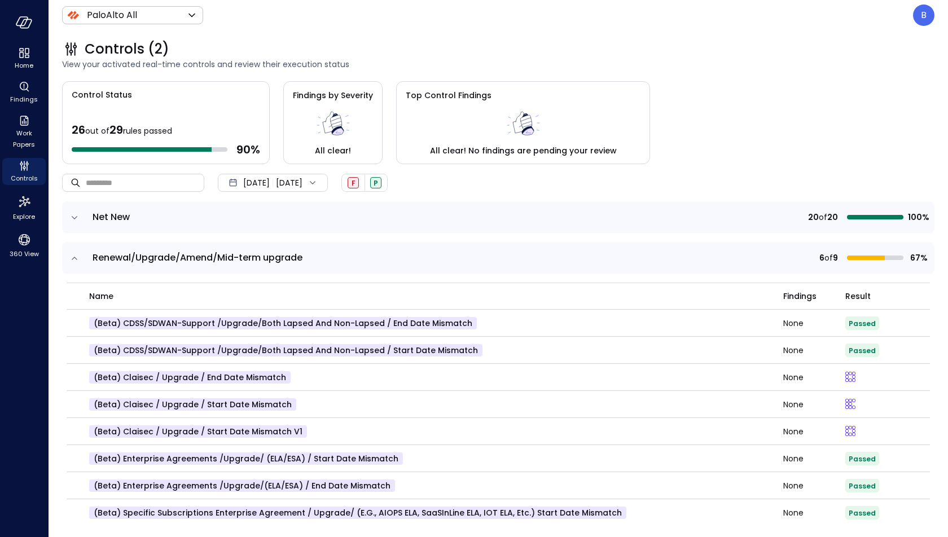
click at [79, 215] on icon "expand row" at bounding box center [74, 217] width 11 height 11
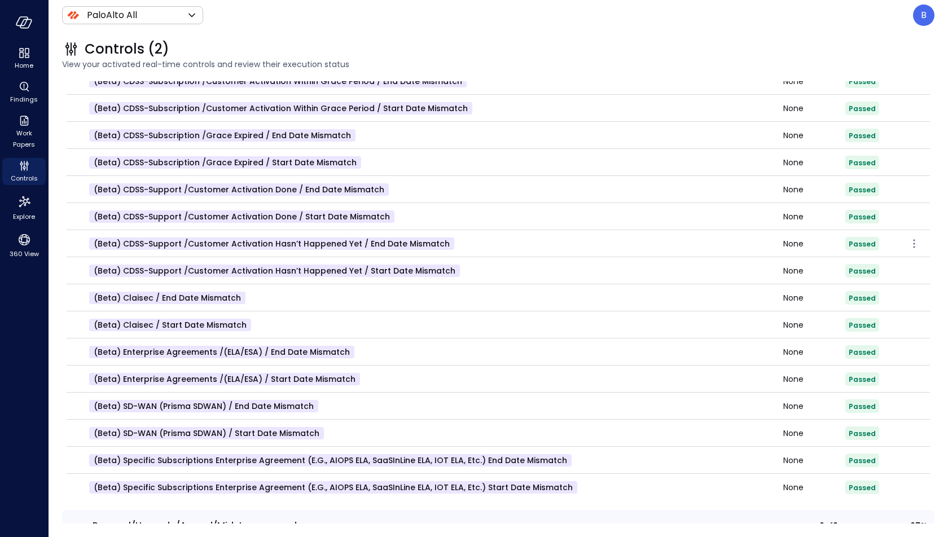
scroll to position [99, 0]
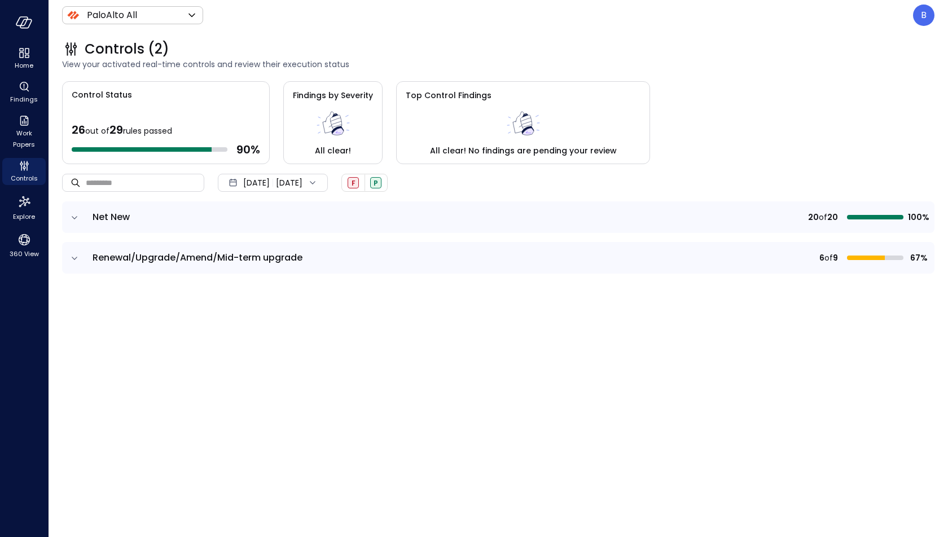
click at [76, 219] on icon "expand row" at bounding box center [74, 217] width 11 height 11
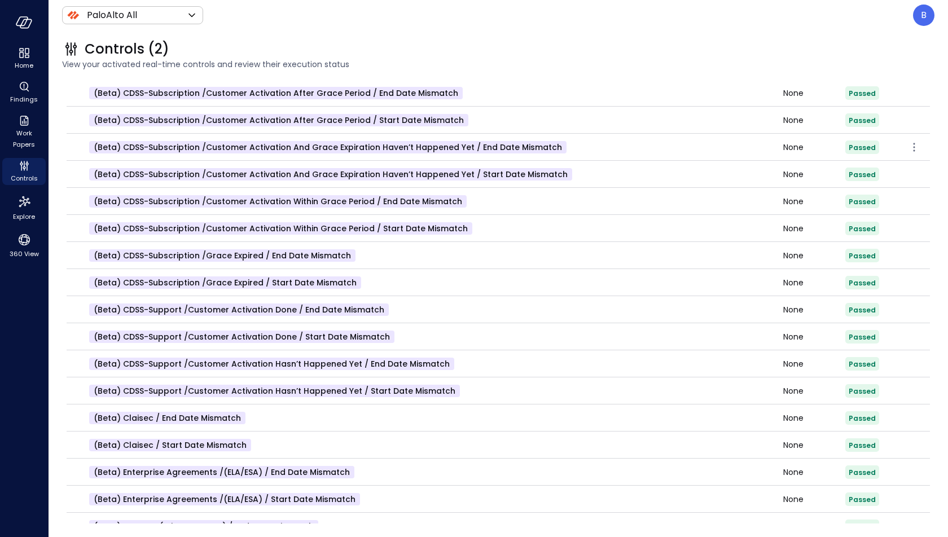
scroll to position [336, 0]
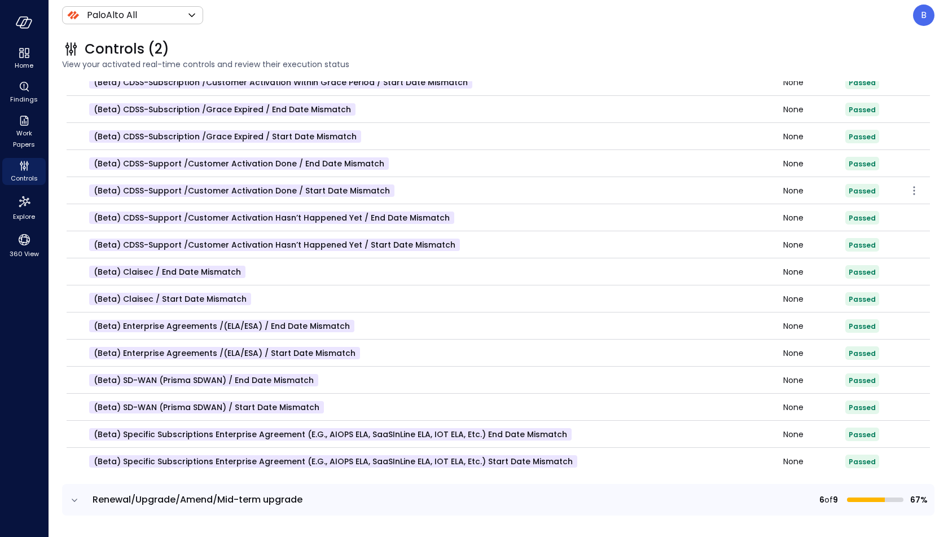
click at [104, 186] on p "(beta) CDSS-Support /Customer Activation Done / Start Date Mismatch" at bounding box center [241, 191] width 305 height 12
click at [105, 186] on p "(beta) CDSS-Support /Customer Activation Done / Start Date Mismatch" at bounding box center [241, 191] width 305 height 12
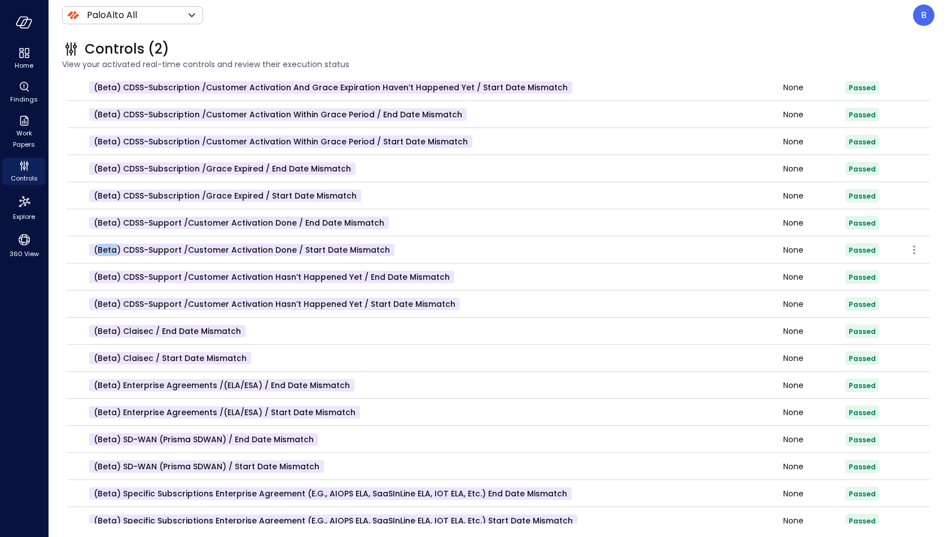
scroll to position [269, 0]
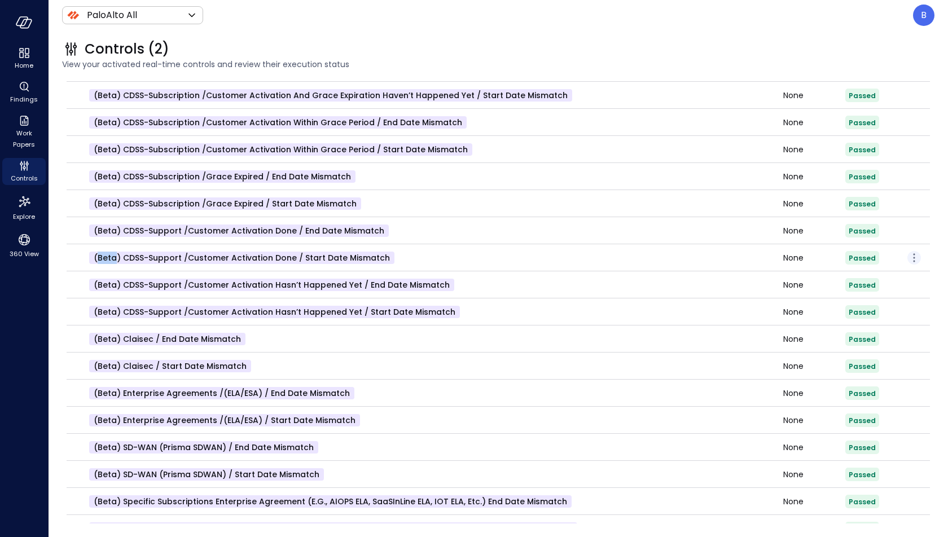
click at [916, 253] on icon "button" at bounding box center [915, 258] width 14 height 14
click at [887, 271] on p "Edit control" at bounding box center [874, 273] width 45 height 11
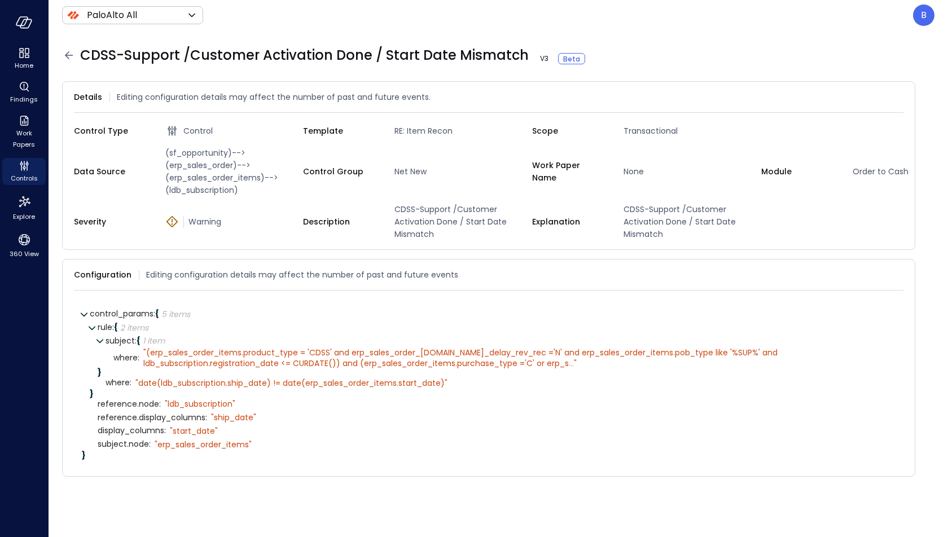
click at [226, 165] on span "(sf_opportunity)-->(erp_sales_order)-->(erp_sales_order_items)-->(ldb_subscript…" at bounding box center [232, 172] width 142 height 50
copy span "(sf_opportunity)-->(erp_sales_order)-->(erp_sales_order_items)-->(ldb_subscript…"
